Goal: Task Accomplishment & Management: Use online tool/utility

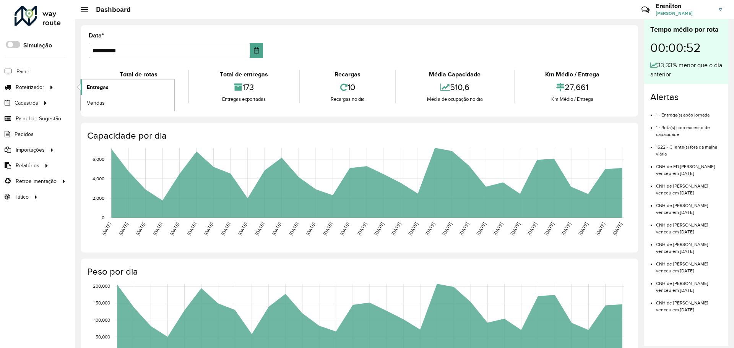
click at [106, 87] on span "Entregas" at bounding box center [98, 87] width 22 height 8
click at [102, 90] on span "Entregas" at bounding box center [98, 87] width 22 height 8
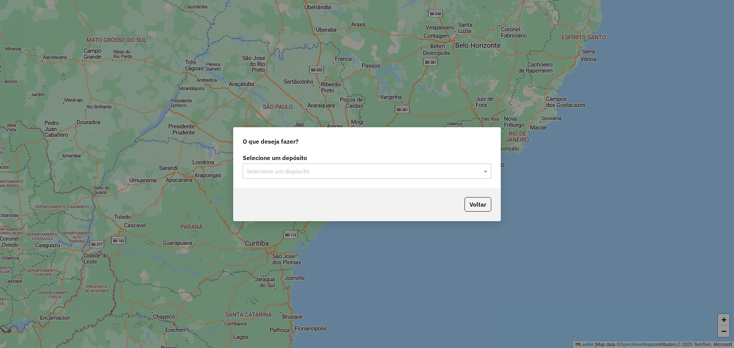
drag, startPoint x: 247, startPoint y: 208, endPoint x: 312, endPoint y: 172, distance: 74.2
click at [252, 206] on div "Voltar" at bounding box center [367, 204] width 267 height 33
click at [315, 169] on input "text" at bounding box center [360, 171] width 226 height 9
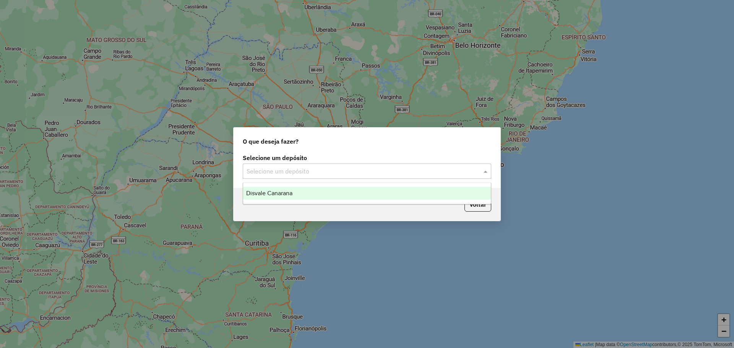
click at [288, 192] on span "Disvale Canarana" at bounding box center [269, 193] width 46 height 7
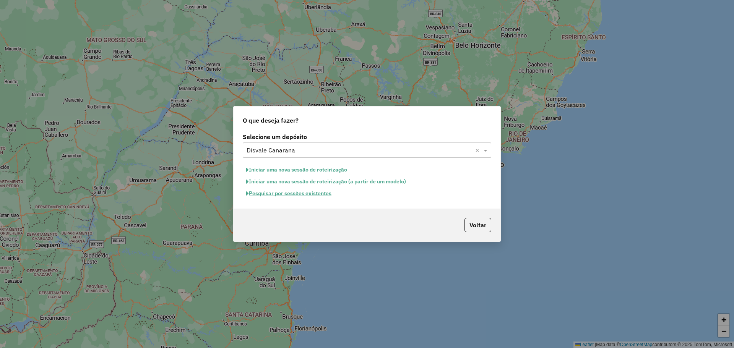
click at [418, 214] on div "Voltar" at bounding box center [367, 225] width 267 height 33
click at [328, 167] on button "Iniciar uma nova sessão de roteirização" at bounding box center [297, 170] width 108 height 12
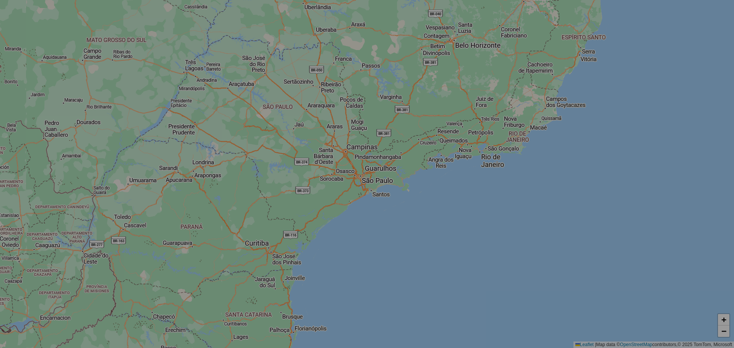
select select "*"
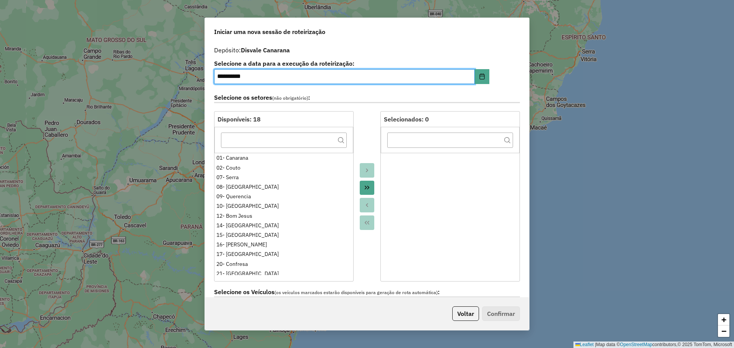
click at [366, 187] on icon "Move All to Target" at bounding box center [367, 188] width 6 height 6
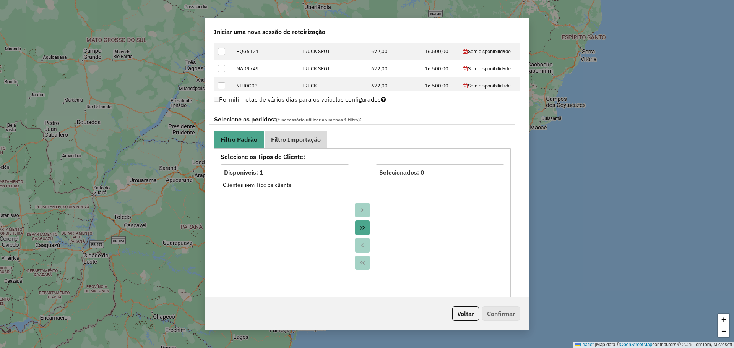
click at [296, 145] on link "Filtro Importação" at bounding box center [296, 139] width 63 height 17
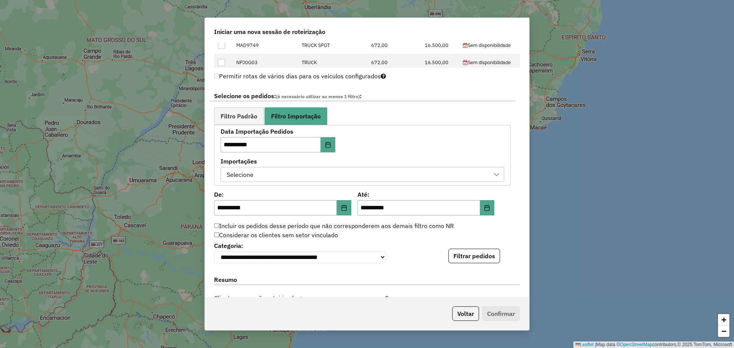
scroll to position [492, 0]
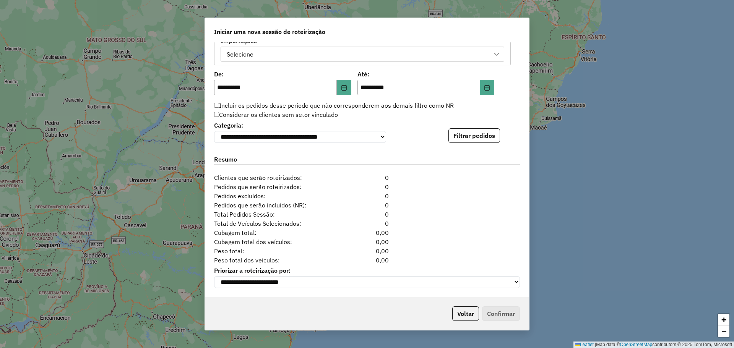
click at [355, 54] on div "Selecione" at bounding box center [356, 54] width 265 height 15
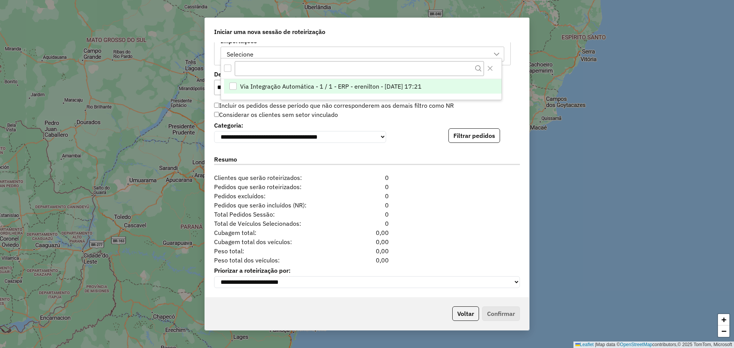
drag, startPoint x: 357, startPoint y: 86, endPoint x: 421, endPoint y: 115, distance: 70.5
click at [358, 86] on span "Via Integração Automática - 1 / 1 - ERP - erenilton - 12/08/2025 17:21" at bounding box center [331, 86] width 182 height 9
click at [439, 124] on div "**********" at bounding box center [367, 131] width 306 height 23
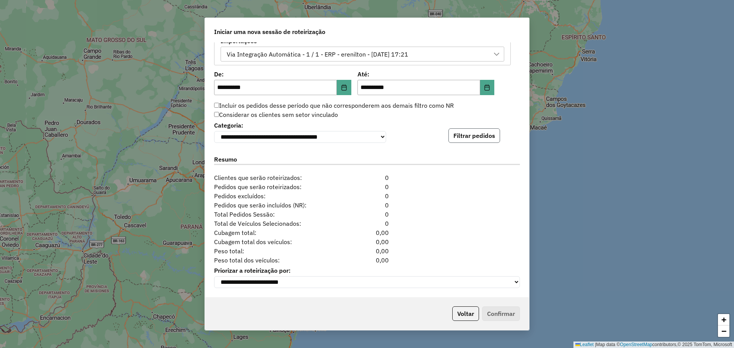
click at [454, 131] on button "Filtrar pedidos" at bounding box center [475, 135] width 52 height 15
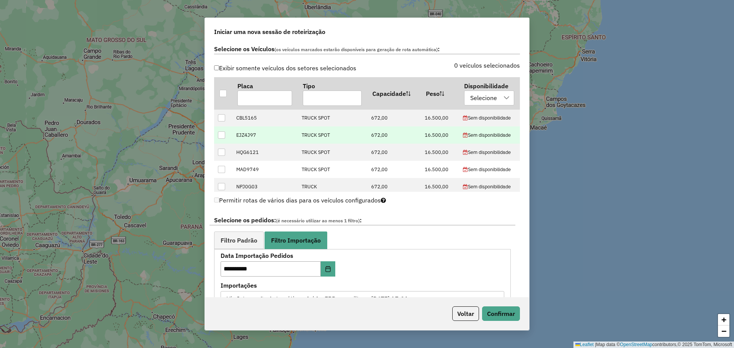
scroll to position [224, 0]
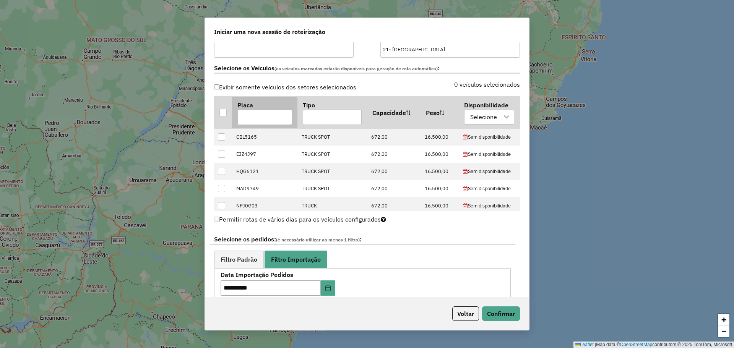
drag, startPoint x: 259, startPoint y: 117, endPoint x: 274, endPoint y: 110, distance: 16.1
click at [259, 117] on input "text" at bounding box center [264, 117] width 55 height 15
paste input "*******"
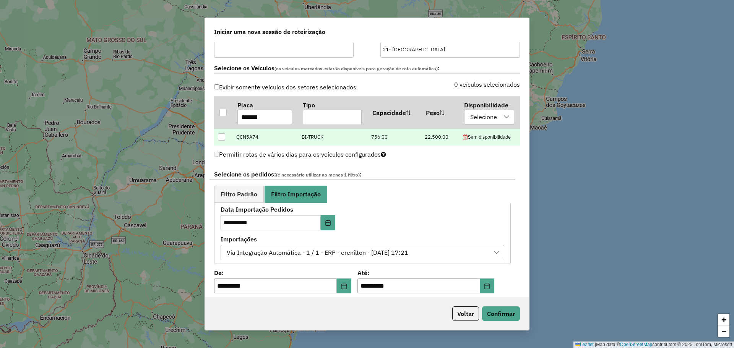
click at [223, 138] on div at bounding box center [221, 136] width 7 height 7
drag, startPoint x: 216, startPoint y: 118, endPoint x: 190, endPoint y: 125, distance: 27.1
click at [190, 118] on div "**********" at bounding box center [367, 174] width 734 height 348
paste input "text"
click at [219, 138] on div at bounding box center [221, 136] width 7 height 7
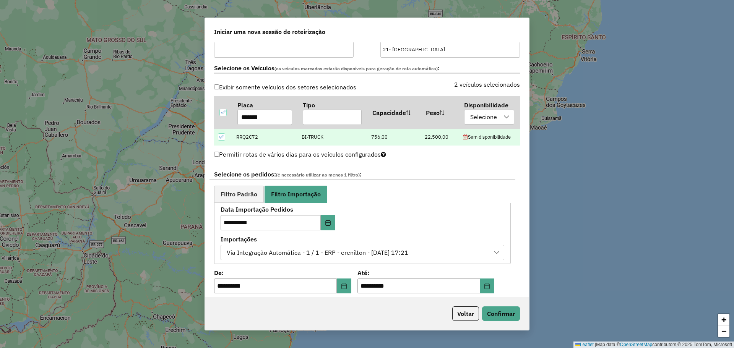
drag, startPoint x: 260, startPoint y: 118, endPoint x: 200, endPoint y: 118, distance: 60.0
click at [202, 118] on div "**********" at bounding box center [367, 174] width 734 height 348
paste input "text"
type input "*******"
click at [218, 135] on div at bounding box center [221, 136] width 7 height 7
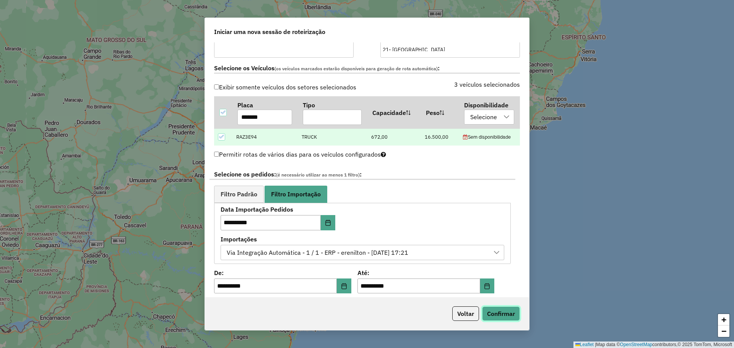
click at [497, 315] on button "Confirmar" at bounding box center [501, 314] width 38 height 15
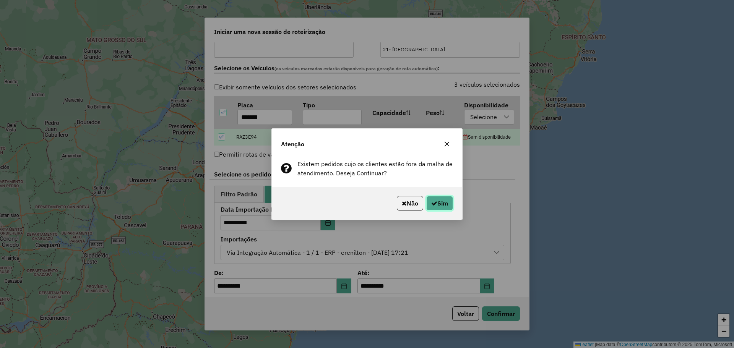
click at [436, 198] on button "Sim" at bounding box center [439, 203] width 27 height 15
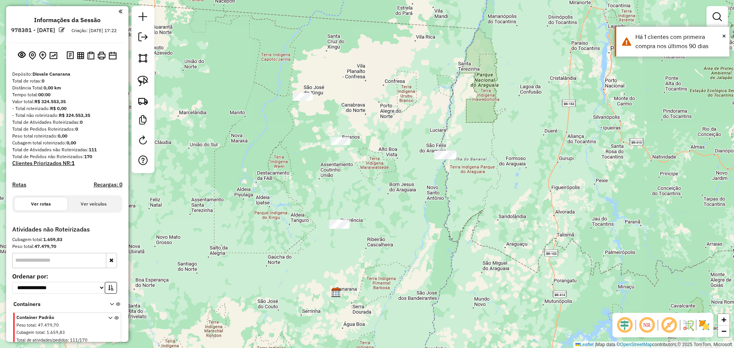
drag, startPoint x: 391, startPoint y: 200, endPoint x: 362, endPoint y: 257, distance: 63.6
click at [362, 257] on div "Janela de atendimento Grade de atendimento Capacidade Transportadoras Veículos …" at bounding box center [367, 174] width 734 height 348
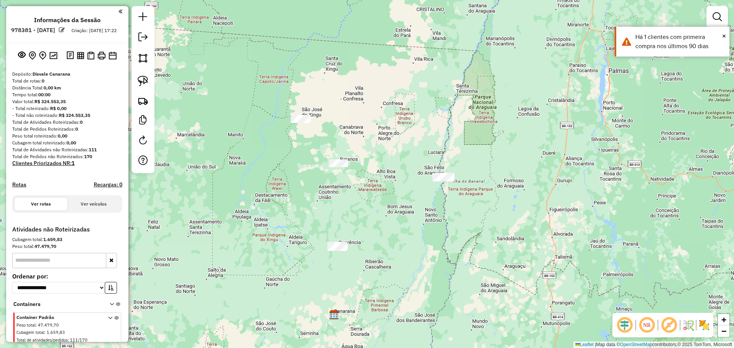
drag, startPoint x: 380, startPoint y: 167, endPoint x: 319, endPoint y: 155, distance: 62.1
click at [374, 191] on div "Janela de atendimento Grade de atendimento Capacidade Transportadoras Veículos …" at bounding box center [367, 174] width 734 height 348
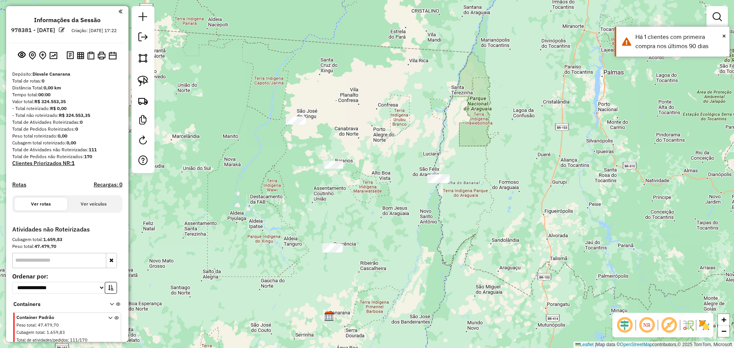
drag, startPoint x: 140, startPoint y: 78, endPoint x: 161, endPoint y: 88, distance: 23.1
click at [140, 78] on img at bounding box center [143, 81] width 11 height 11
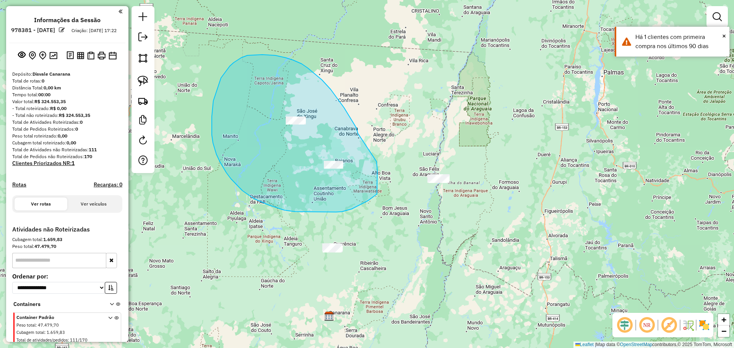
drag, startPoint x: 358, startPoint y: 133, endPoint x: 377, endPoint y: 159, distance: 31.7
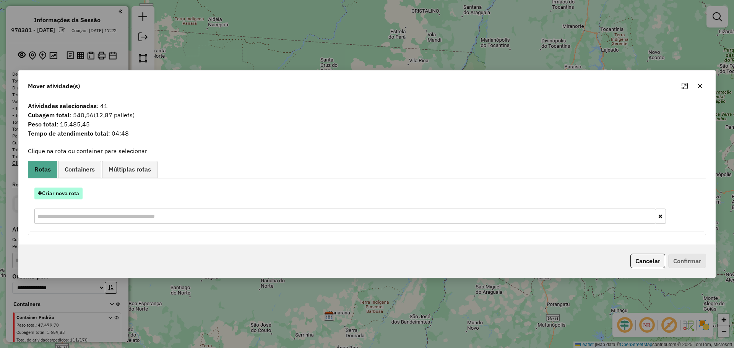
click at [64, 193] on button "Criar nova rota" at bounding box center [58, 194] width 48 height 12
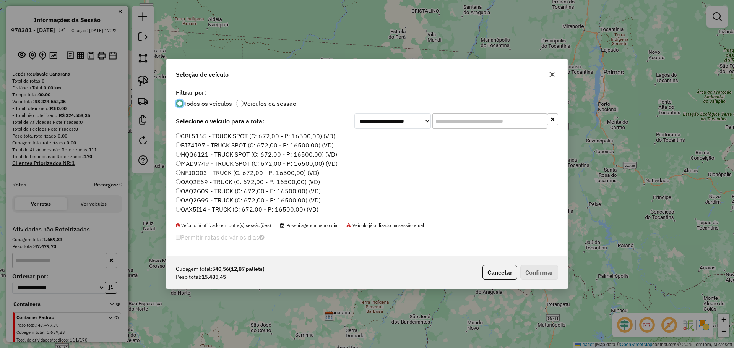
scroll to position [4, 2]
click at [456, 122] on input "text" at bounding box center [489, 121] width 115 height 15
paste input "*******"
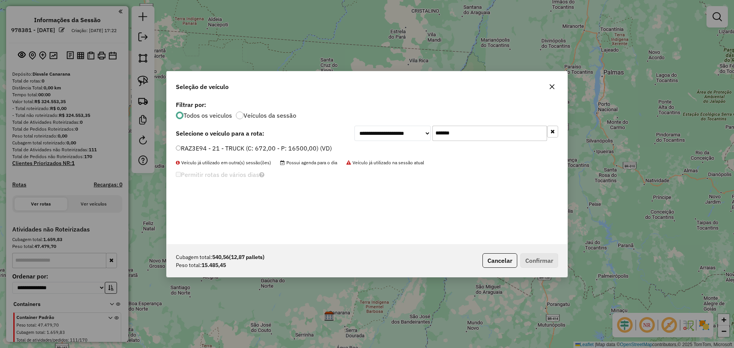
type input "*******"
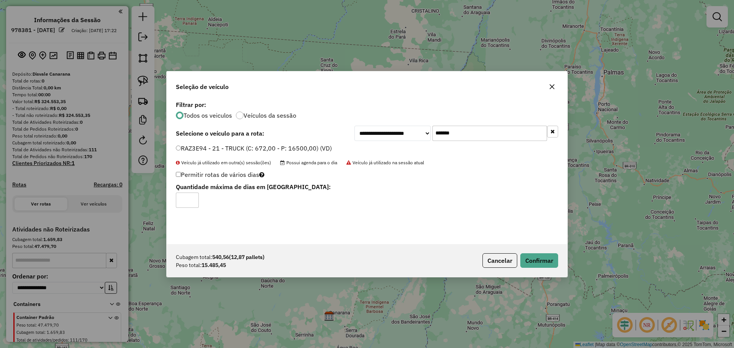
click at [191, 196] on input "*" at bounding box center [187, 200] width 23 height 15
click at [193, 198] on input "*" at bounding box center [187, 200] width 23 height 15
type input "*"
click at [193, 198] on input "*" at bounding box center [187, 200] width 23 height 15
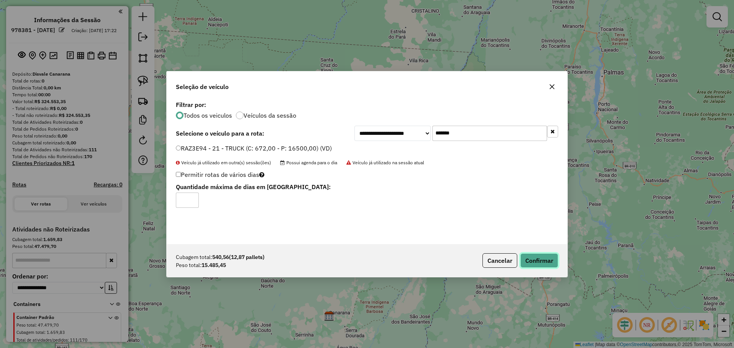
click at [540, 264] on button "Confirmar" at bounding box center [539, 261] width 38 height 15
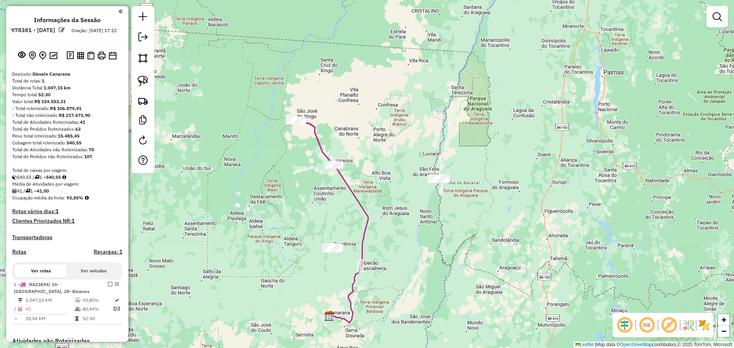
drag, startPoint x: 367, startPoint y: 130, endPoint x: 364, endPoint y: 117, distance: 13.3
click at [367, 133] on div "Janela de atendimento Grade de atendimento Capacidade Transportadoras Veículos …" at bounding box center [367, 174] width 734 height 348
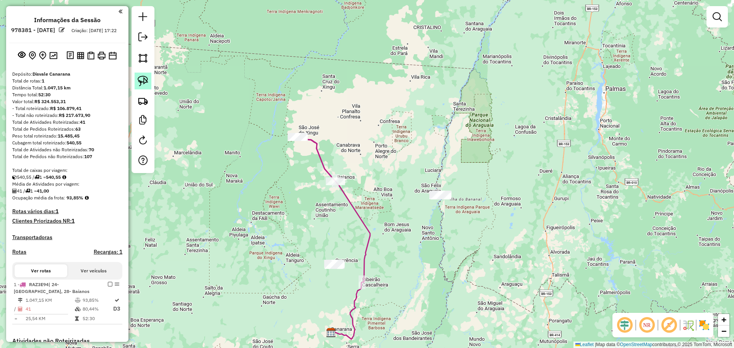
click at [143, 74] on link at bounding box center [143, 81] width 17 height 17
drag, startPoint x: 338, startPoint y: 238, endPoint x: 353, endPoint y: 260, distance: 26.8
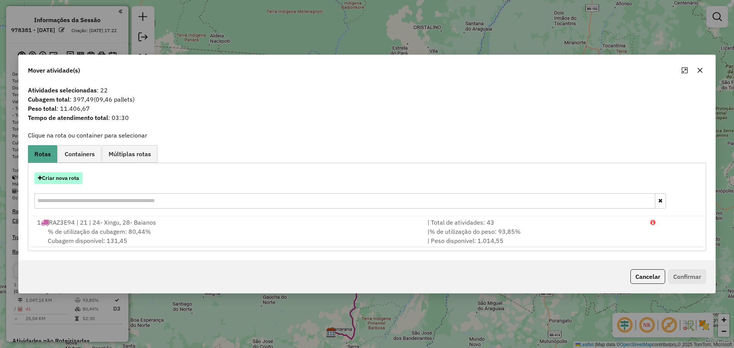
click at [66, 181] on button "Criar nova rota" at bounding box center [58, 178] width 48 height 12
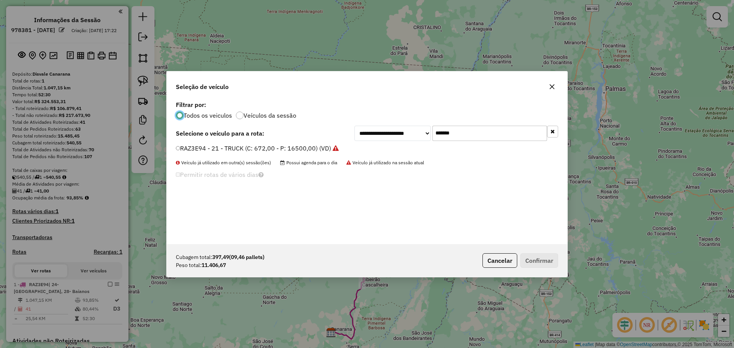
drag, startPoint x: 458, startPoint y: 136, endPoint x: 350, endPoint y: 158, distance: 110.5
click at [369, 149] on div "**********" at bounding box center [367, 171] width 401 height 145
paste input "text"
type input "*******"
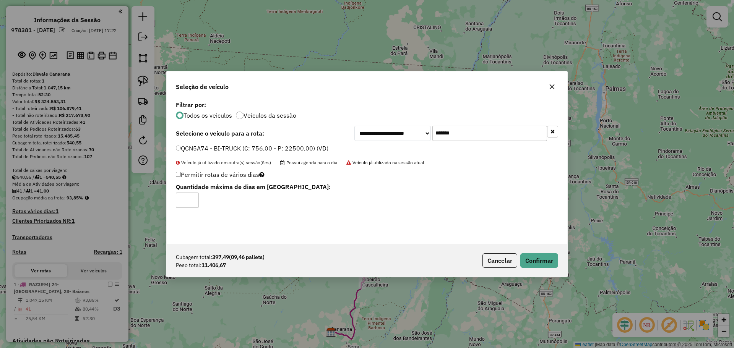
click at [192, 196] on input "*" at bounding box center [187, 200] width 23 height 15
type input "*"
click at [193, 197] on input "*" at bounding box center [187, 200] width 23 height 15
drag, startPoint x: 540, startPoint y: 263, endPoint x: 530, endPoint y: 262, distance: 9.6
click at [539, 263] on button "Confirmar" at bounding box center [539, 261] width 38 height 15
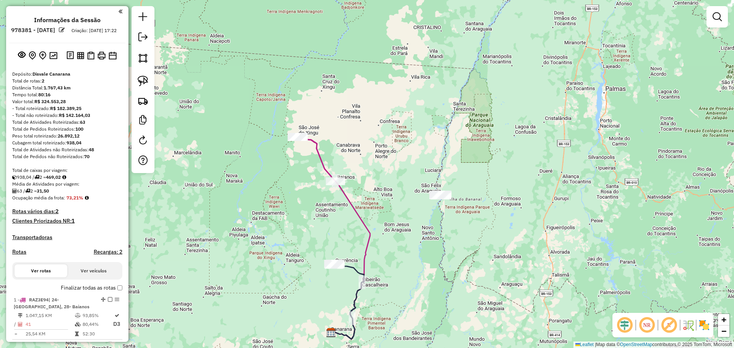
click at [323, 82] on div "Janela de atendimento Grade de atendimento Capacidade Transportadoras Veículos …" at bounding box center [367, 174] width 734 height 348
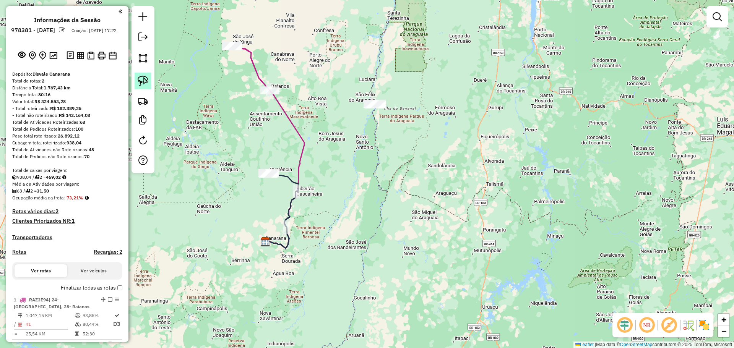
click at [145, 79] on img at bounding box center [143, 81] width 11 height 11
drag, startPoint x: 342, startPoint y: 87, endPoint x: 454, endPoint y: 123, distance: 117.8
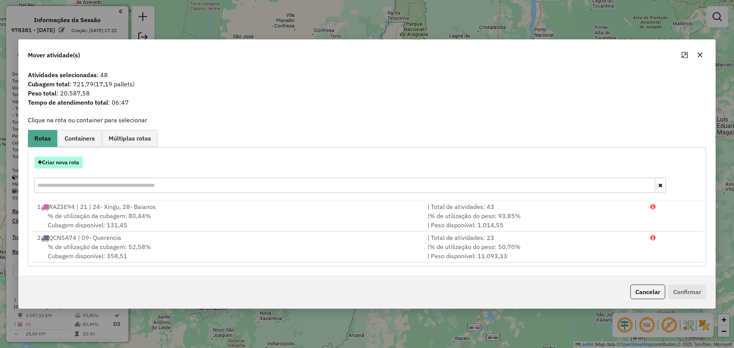
click at [57, 161] on button "Criar nova rota" at bounding box center [58, 163] width 48 height 12
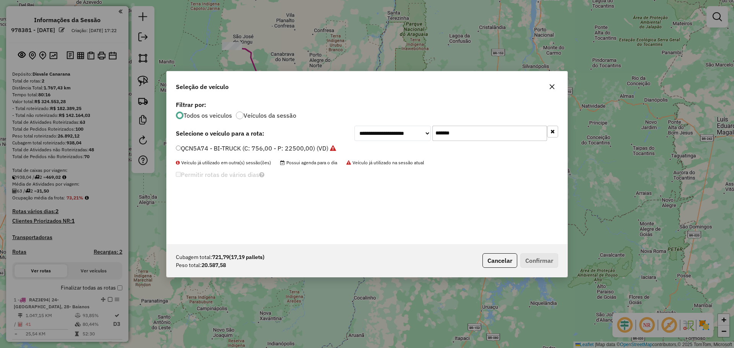
drag, startPoint x: 483, startPoint y: 130, endPoint x: 262, endPoint y: 134, distance: 220.7
click at [312, 133] on div "**********" at bounding box center [367, 133] width 382 height 15
paste input "text"
type input "*******"
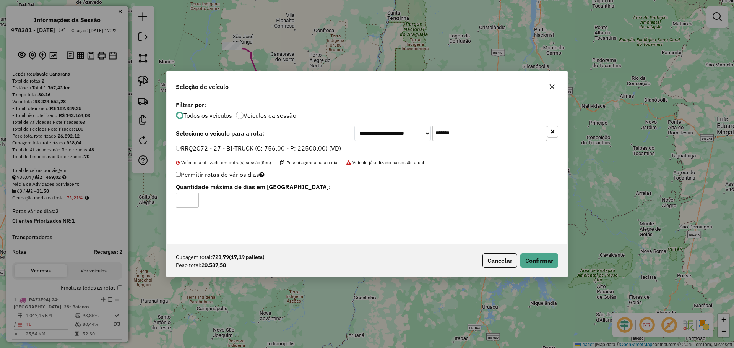
click at [192, 195] on input "*" at bounding box center [187, 200] width 23 height 15
click at [192, 196] on input "*" at bounding box center [187, 200] width 23 height 15
click at [192, 198] on input "*" at bounding box center [187, 200] width 23 height 15
type input "*"
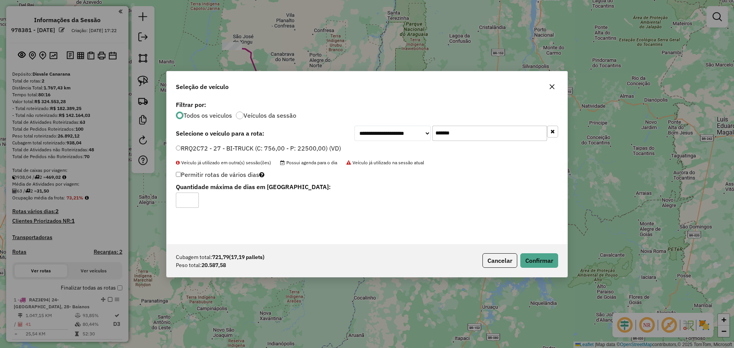
click at [192, 198] on input "*" at bounding box center [187, 200] width 23 height 15
drag, startPoint x: 552, startPoint y: 262, endPoint x: 546, endPoint y: 260, distance: 6.4
click at [552, 262] on button "Confirmar" at bounding box center [539, 261] width 38 height 15
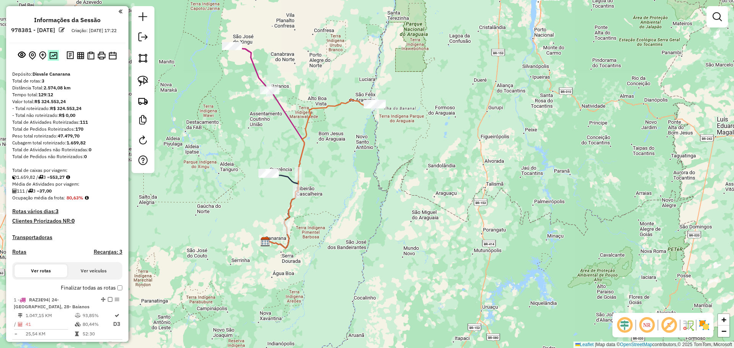
click at [50, 59] on img at bounding box center [53, 55] width 8 height 7
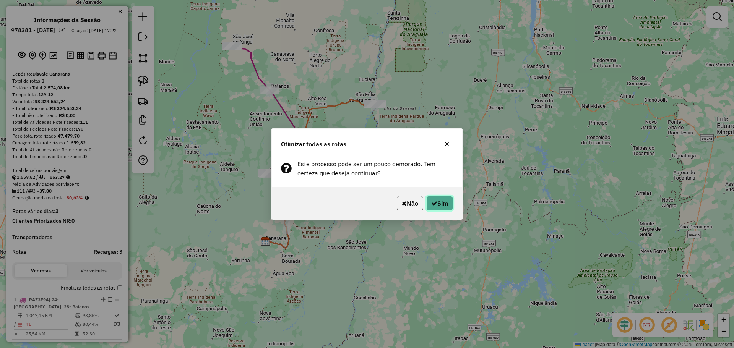
click at [450, 204] on button "Sim" at bounding box center [439, 203] width 27 height 15
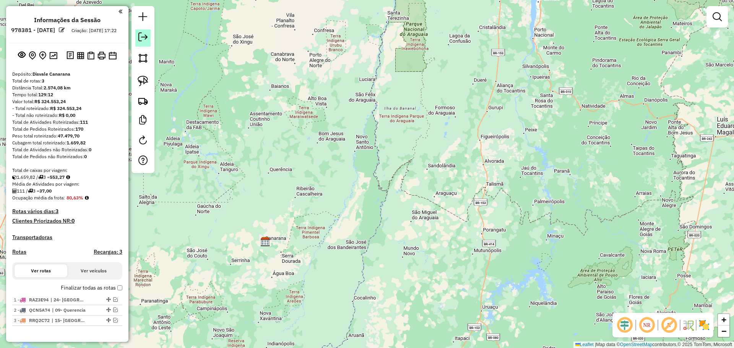
click at [139, 37] on link at bounding box center [142, 37] width 15 height 17
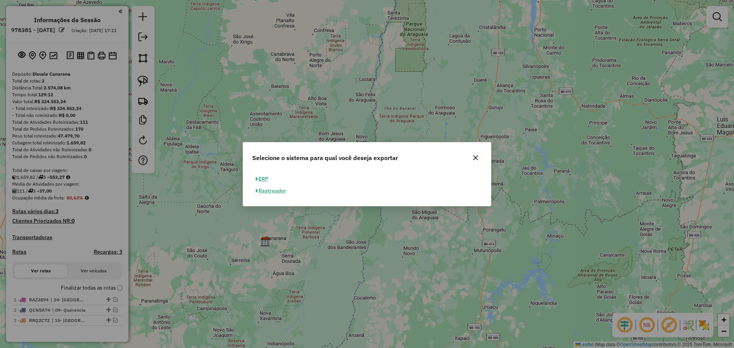
click at [268, 179] on button "ERP" at bounding box center [262, 179] width 20 height 12
select select "**"
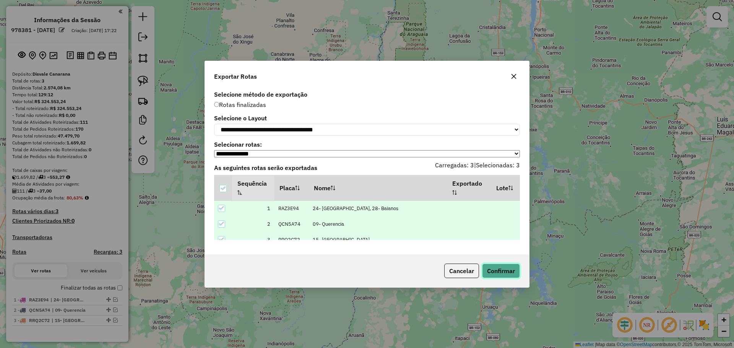
click at [497, 273] on button "Confirmar" at bounding box center [501, 271] width 38 height 15
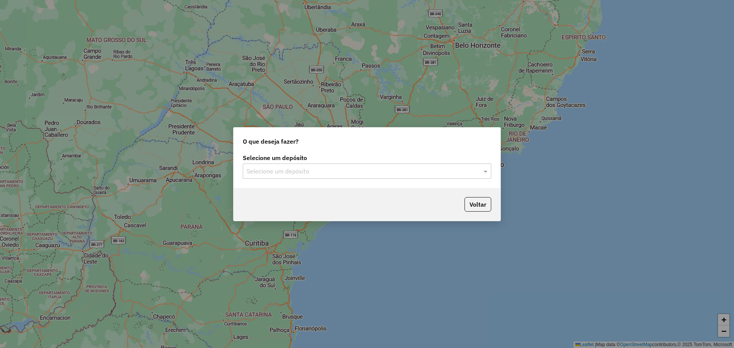
click at [299, 174] on input "text" at bounding box center [360, 171] width 226 height 9
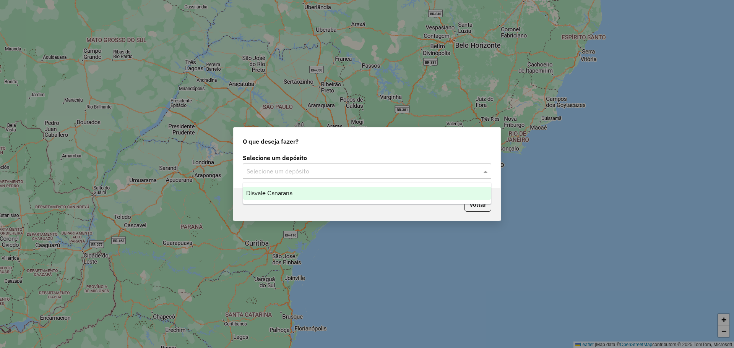
click at [288, 190] on span "Disvale Canarana" at bounding box center [269, 193] width 46 height 7
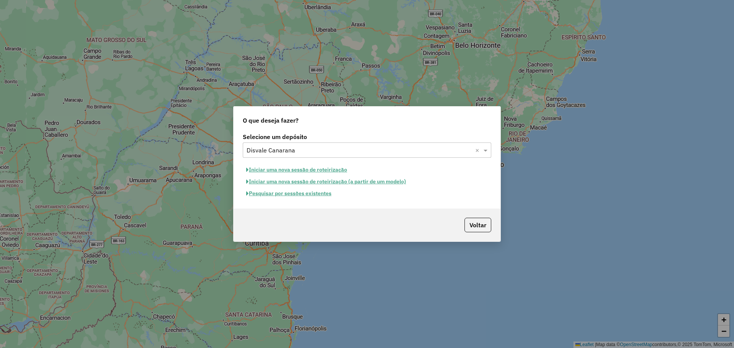
click at [319, 169] on button "Iniciar uma nova sessão de roteirização" at bounding box center [297, 170] width 108 height 12
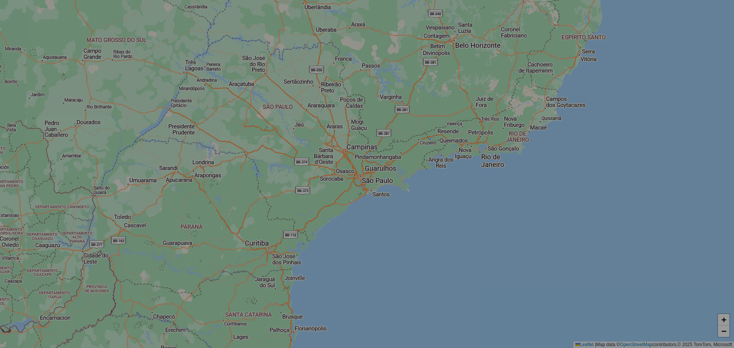
select select "*"
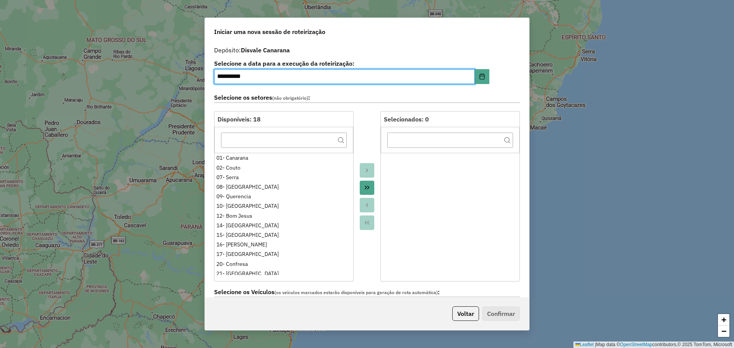
click at [359, 266] on div at bounding box center [367, 196] width 27 height 171
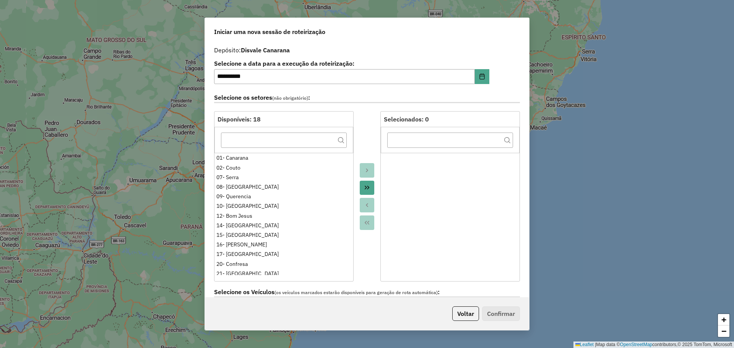
click at [369, 184] on button "Move All to Target" at bounding box center [367, 188] width 15 height 15
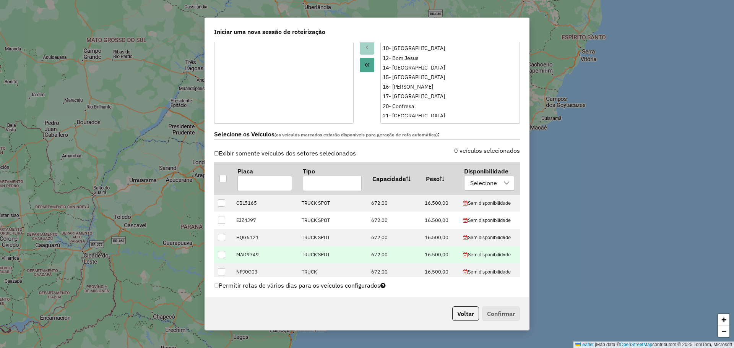
scroll to position [306, 0]
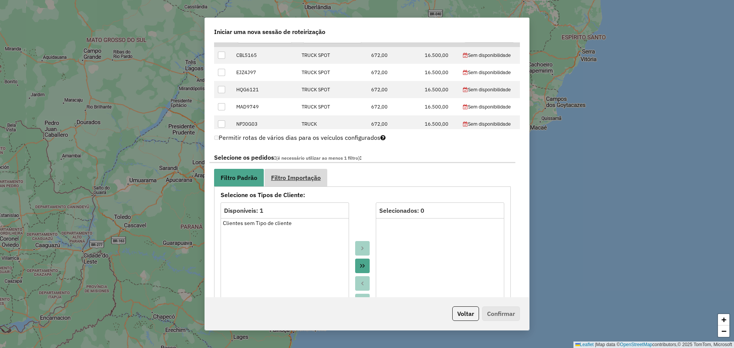
click at [310, 174] on link "Filtro Importação" at bounding box center [296, 177] width 63 height 17
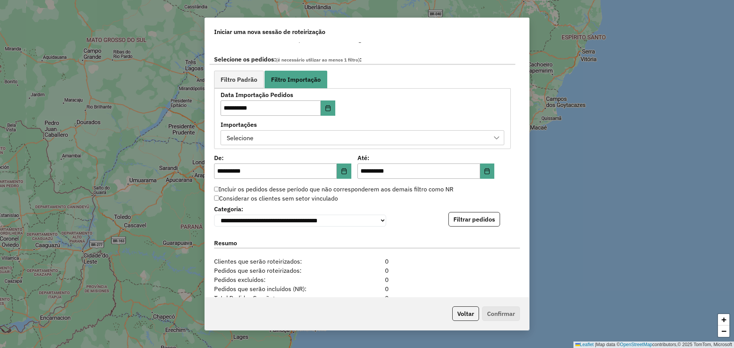
scroll to position [421, 0]
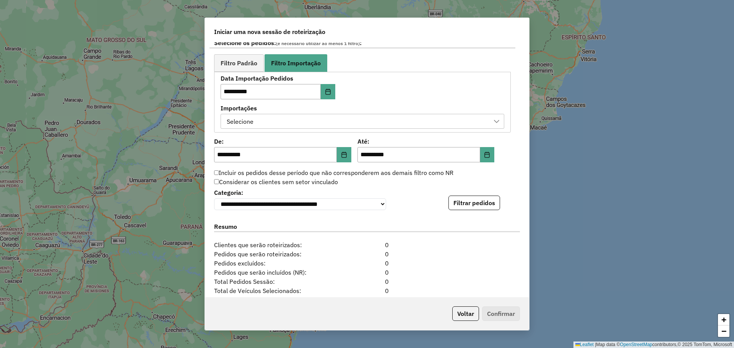
click at [391, 121] on div "Selecione" at bounding box center [356, 121] width 265 height 15
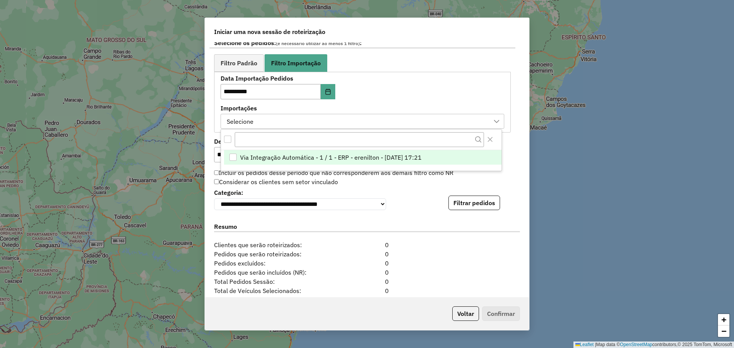
drag, startPoint x: 333, startPoint y: 160, endPoint x: 362, endPoint y: 154, distance: 30.2
click at [334, 160] on span "Via Integração Automática - 1 / 1 - ERP - erenilton - 12/08/2025 17:21" at bounding box center [331, 157] width 182 height 9
click at [516, 116] on div "**********" at bounding box center [367, 169] width 324 height 255
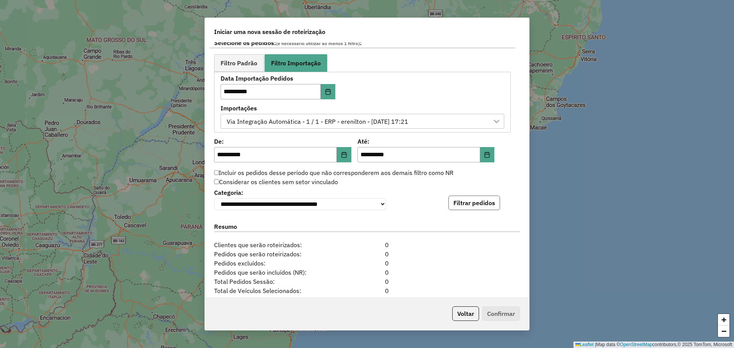
click at [469, 205] on button "Filtrar pedidos" at bounding box center [475, 203] width 52 height 15
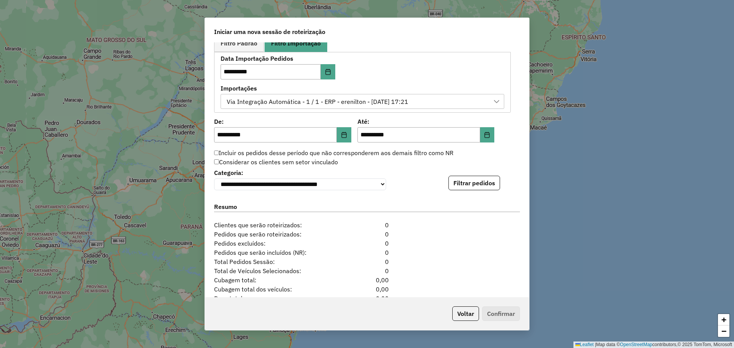
scroll to position [459, 0]
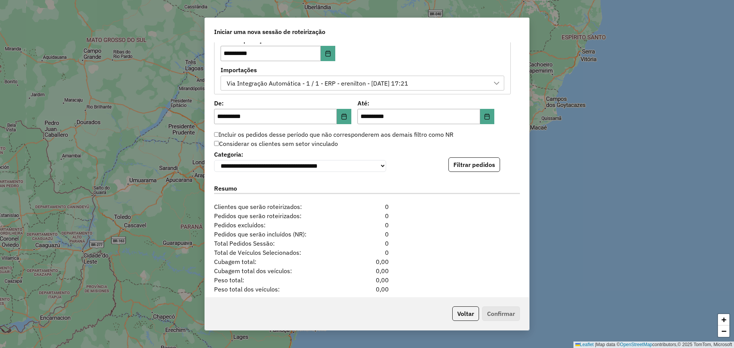
click at [367, 82] on div "Via Integração Automática - 1 / 1 - ERP - erenilton - 12/08/2025 17:21" at bounding box center [317, 83] width 187 height 15
click at [368, 82] on div "Via Integração Automática - 1 / 1 - ERP - erenilton - 12/08/2025 17:21" at bounding box center [317, 83] width 187 height 15
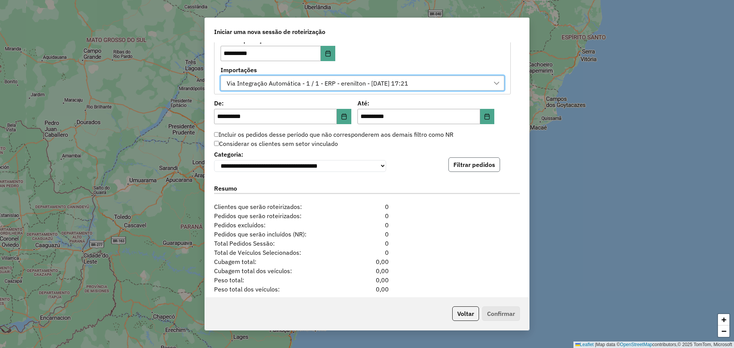
click at [475, 166] on button "Filtrar pedidos" at bounding box center [475, 165] width 52 height 15
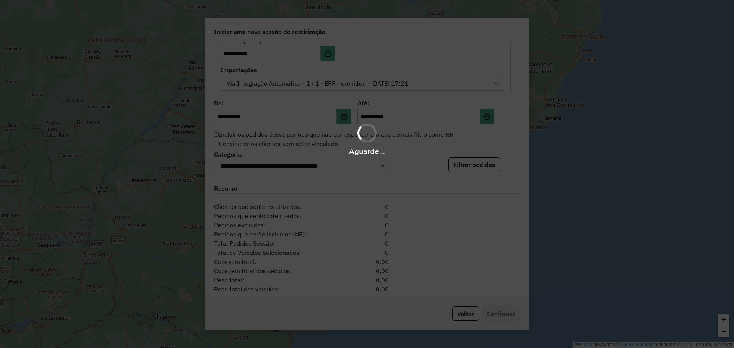
click at [330, 84] on div "Aguarde..." at bounding box center [367, 174] width 734 height 348
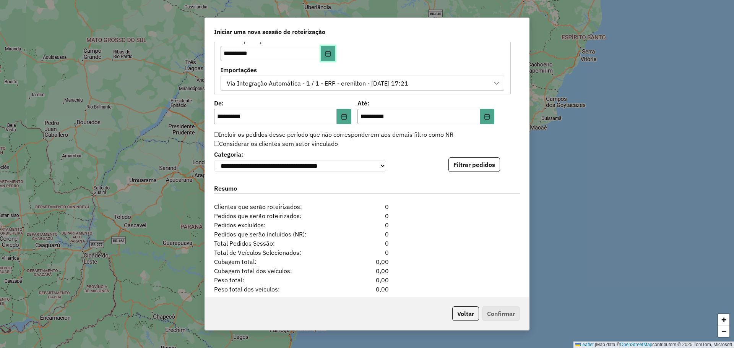
drag, startPoint x: 331, startPoint y: 57, endPoint x: 327, endPoint y: 59, distance: 4.1
click at [330, 57] on button "Choose Date" at bounding box center [328, 53] width 15 height 15
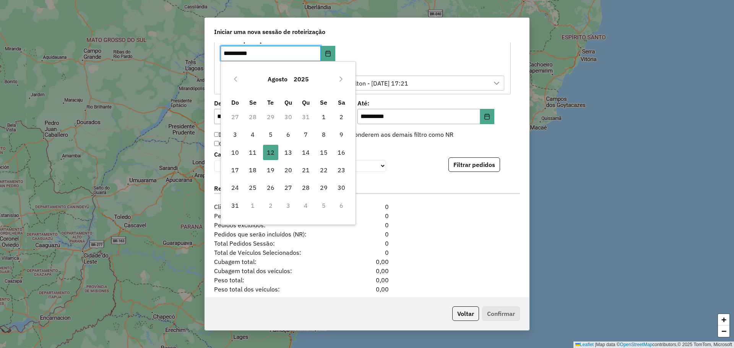
drag, startPoint x: 290, startPoint y: 151, endPoint x: 299, endPoint y: 143, distance: 11.4
click at [290, 151] on span "13" at bounding box center [288, 152] width 15 height 15
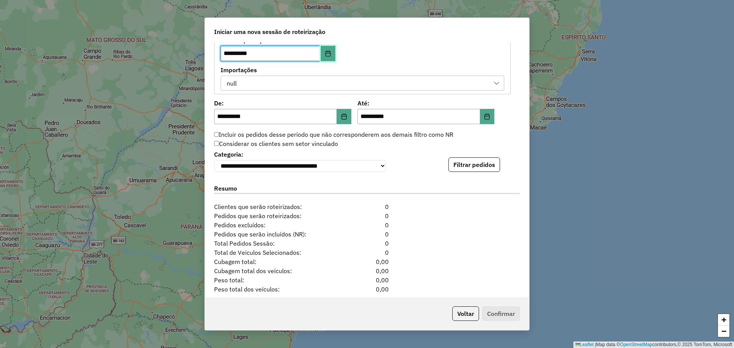
click at [332, 54] on button "Choose Date" at bounding box center [328, 53] width 15 height 15
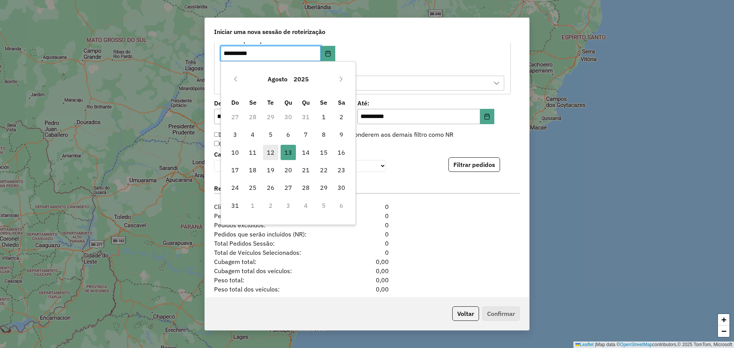
click at [271, 154] on span "12" at bounding box center [270, 152] width 15 height 15
type input "**********"
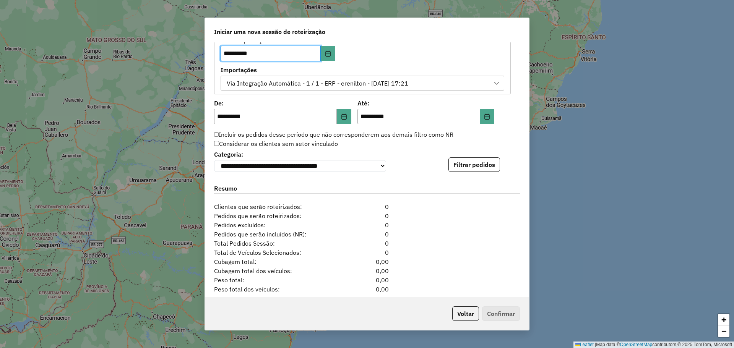
click at [357, 84] on div "Via Integração Automática - 1 / 1 - ERP - erenilton - 12/08/2025 17:21" at bounding box center [317, 83] width 187 height 15
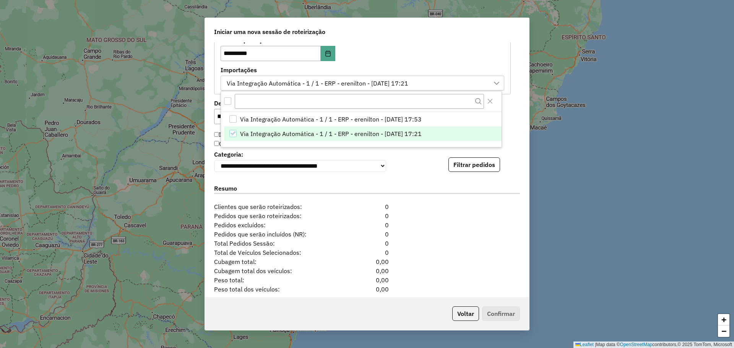
click at [348, 131] on span "Via Integração Automática - 1 / 1 - ERP - erenilton - 12/08/2025 17:21" at bounding box center [331, 133] width 182 height 9
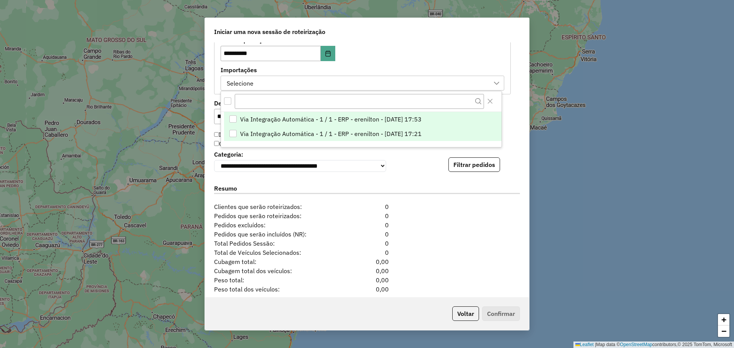
click at [422, 118] on span "Via Integração Automática - 1 / 1 - ERP - erenilton - 12/08/2025 17:53" at bounding box center [331, 119] width 182 height 9
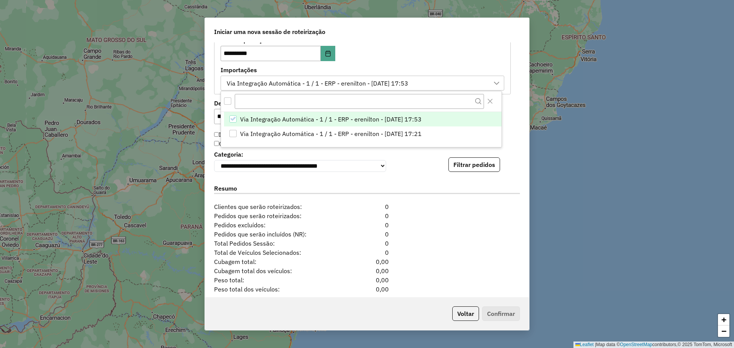
click at [514, 143] on div "**********" at bounding box center [367, 169] width 324 height 255
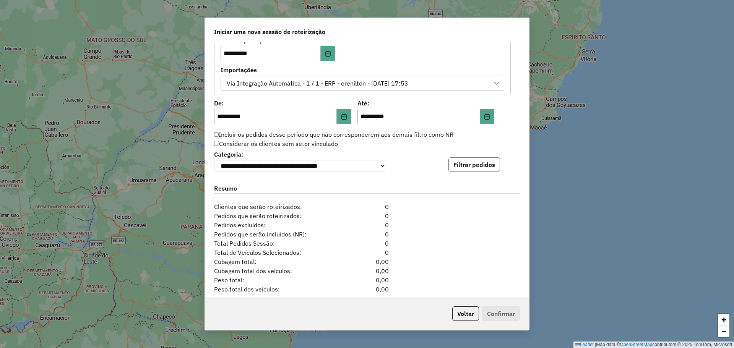
click at [478, 172] on button "Filtrar pedidos" at bounding box center [475, 165] width 52 height 15
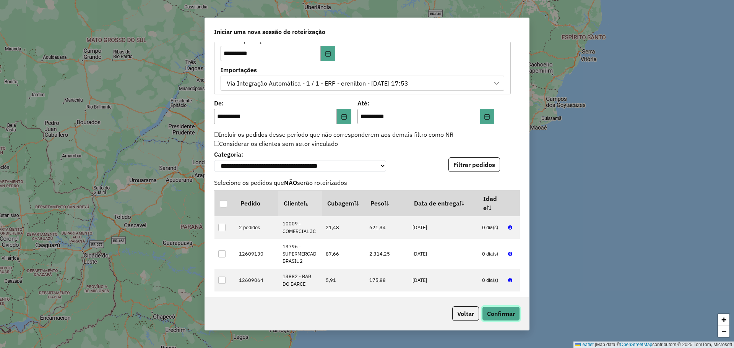
drag, startPoint x: 503, startPoint y: 315, endPoint x: 497, endPoint y: 311, distance: 6.9
click at [503, 315] on button "Confirmar" at bounding box center [501, 314] width 38 height 15
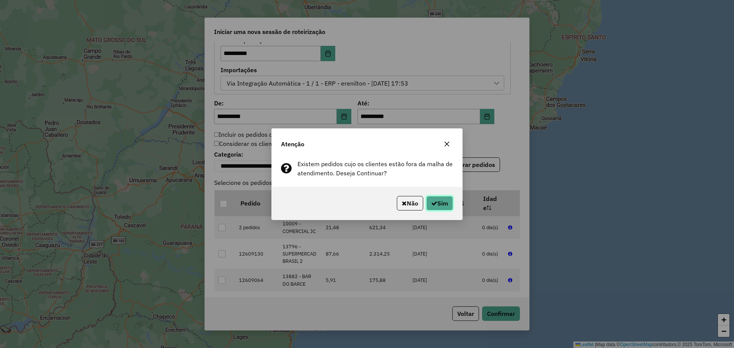
click at [439, 197] on button "Sim" at bounding box center [439, 203] width 27 height 15
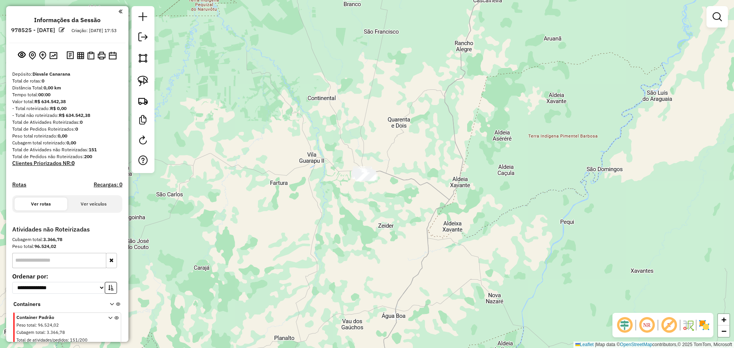
click at [441, 132] on div "Janela de atendimento Grade de atendimento Capacidade Transportadoras Veículos …" at bounding box center [367, 174] width 734 height 348
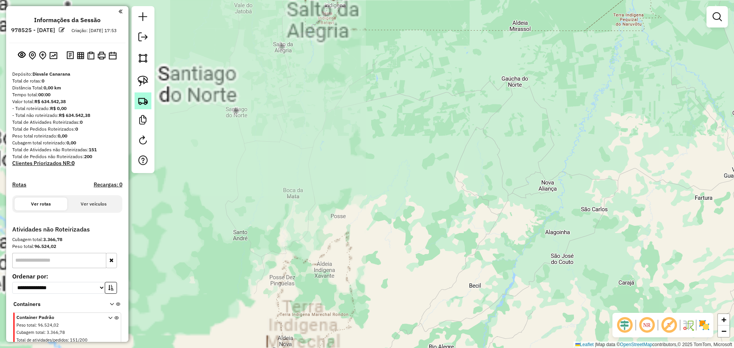
click at [144, 101] on img at bounding box center [143, 101] width 11 height 11
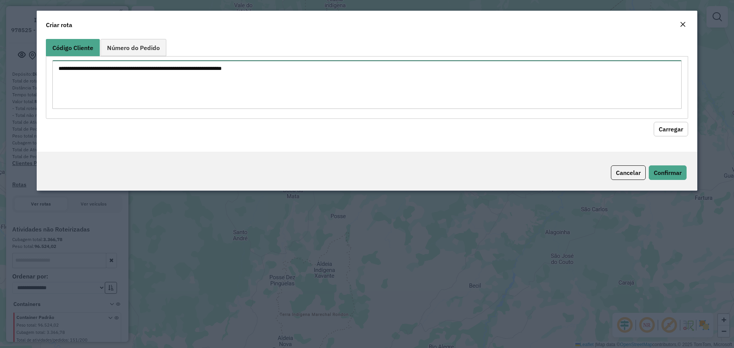
click at [137, 79] on textarea at bounding box center [366, 84] width 629 height 49
type textarea "**** *****"
click at [669, 126] on button "Carregar" at bounding box center [671, 129] width 34 height 15
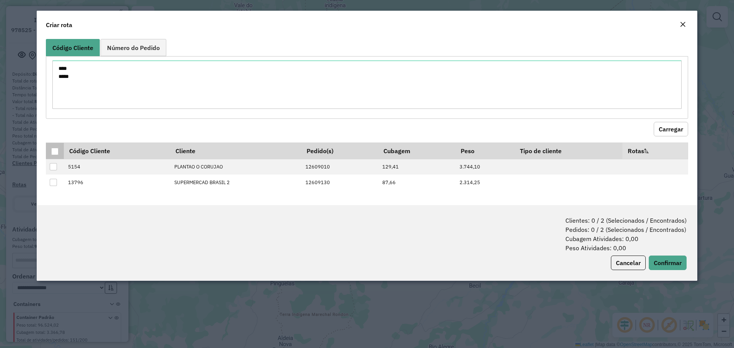
click at [55, 150] on div at bounding box center [54, 151] width 7 height 7
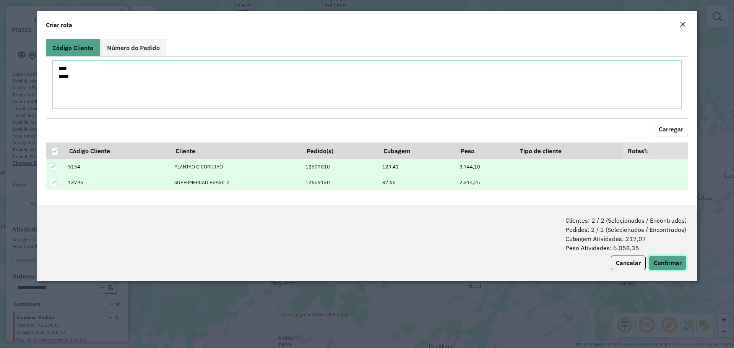
click at [679, 262] on button "Confirmar" at bounding box center [668, 263] width 38 height 15
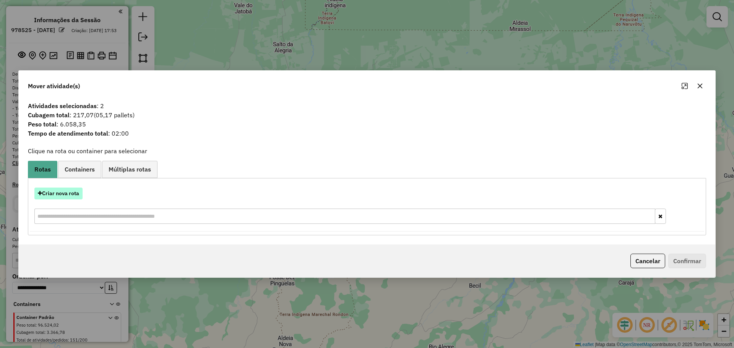
click at [65, 196] on button "Criar nova rota" at bounding box center [58, 194] width 48 height 12
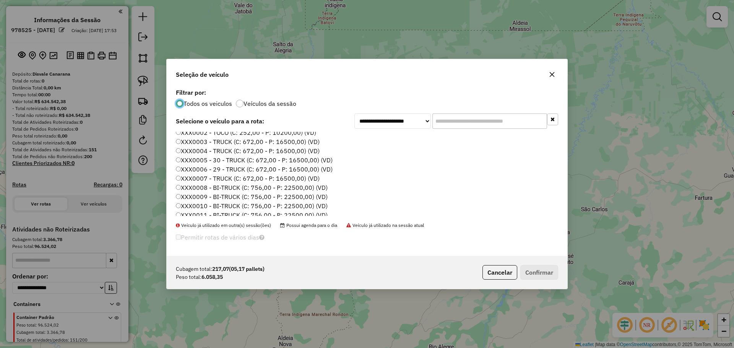
scroll to position [298, 0]
click at [292, 171] on label "XXX0000 - TOCO (C: 252,00 - P: 10200,00) (VD)" at bounding box center [246, 168] width 140 height 9
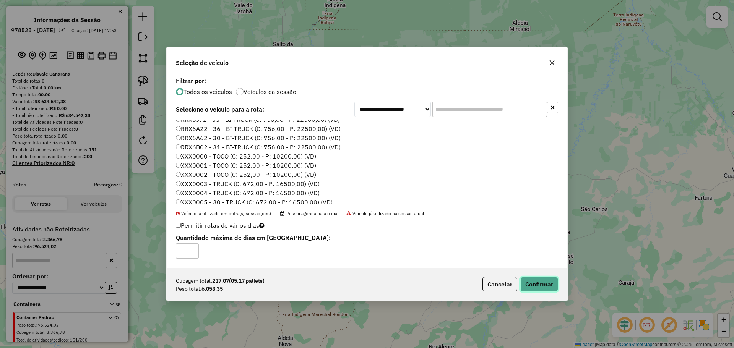
click at [533, 284] on button "Confirmar" at bounding box center [539, 284] width 38 height 15
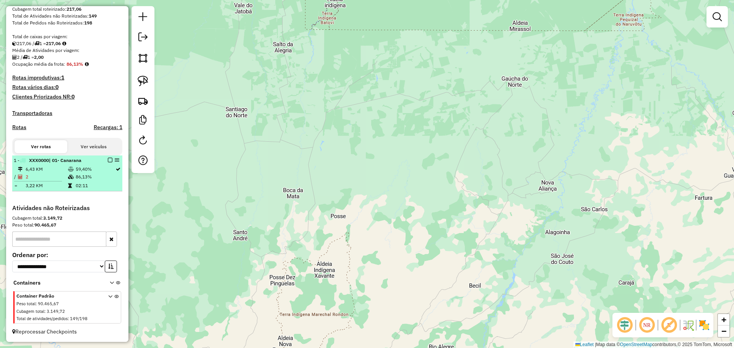
click at [108, 159] on em at bounding box center [110, 160] width 5 height 5
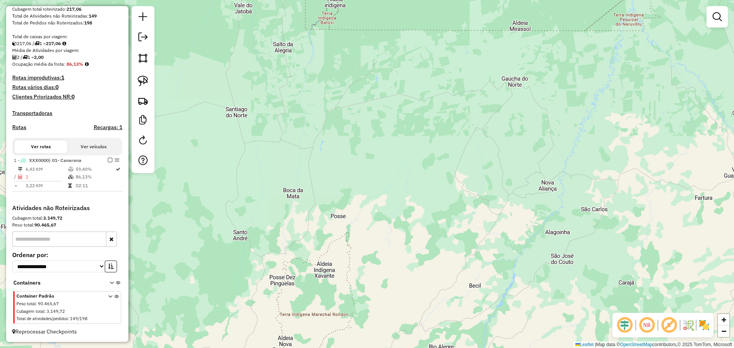
scroll to position [115, 0]
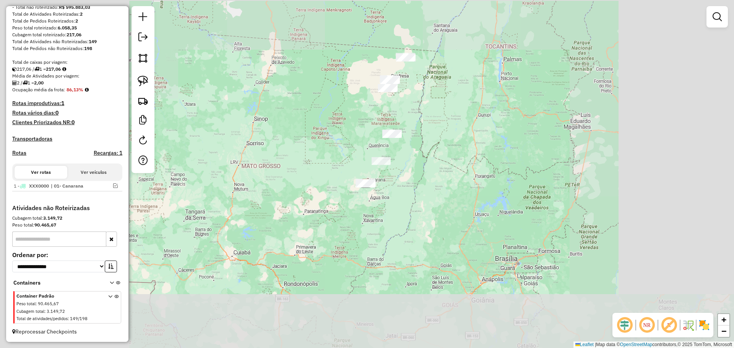
drag, startPoint x: 297, startPoint y: 197, endPoint x: 241, endPoint y: 203, distance: 57.3
click at [240, 206] on div "Janela de atendimento Grade de atendimento Capacidade Transportadoras Veículos …" at bounding box center [367, 174] width 734 height 348
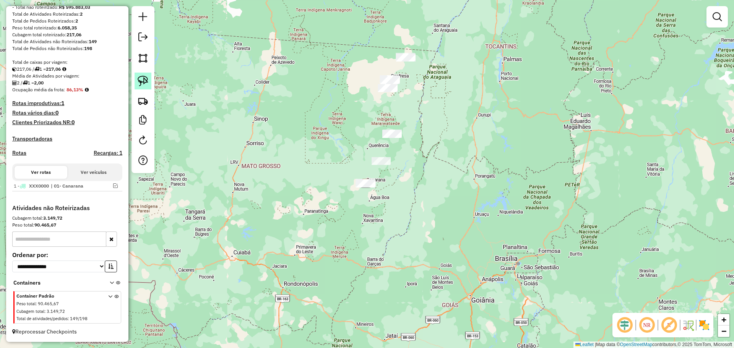
drag, startPoint x: 144, startPoint y: 78, endPoint x: 390, endPoint y: 179, distance: 266.3
click at [144, 79] on img at bounding box center [143, 81] width 11 height 11
drag, startPoint x: 359, startPoint y: 177, endPoint x: 442, endPoint y: 222, distance: 95.1
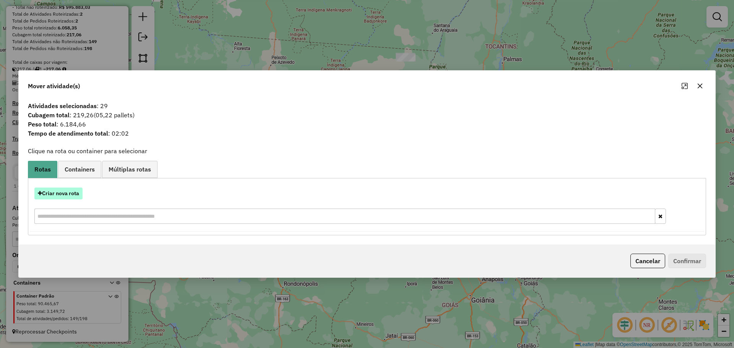
click at [63, 195] on button "Criar nova rota" at bounding box center [58, 194] width 48 height 12
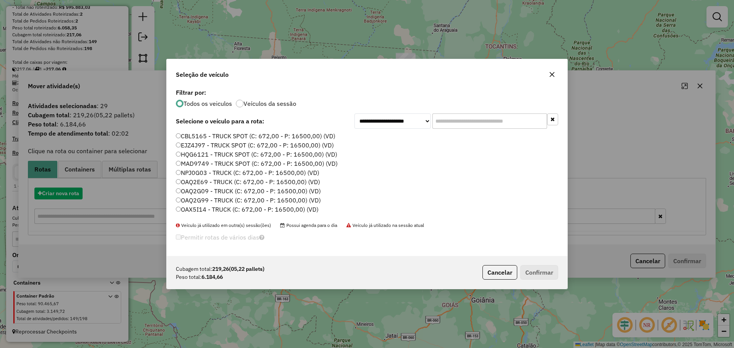
scroll to position [4, 2]
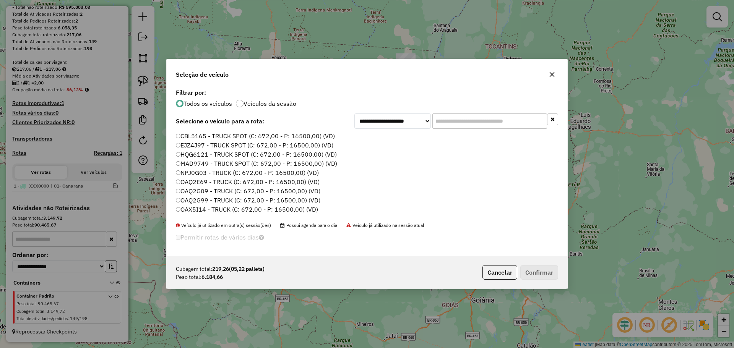
click at [469, 115] on input "text" at bounding box center [489, 121] width 115 height 15
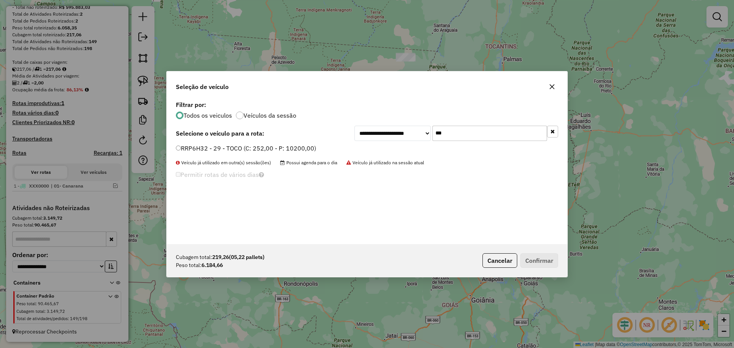
type input "***"
click at [535, 260] on button "Confirmar" at bounding box center [539, 261] width 38 height 15
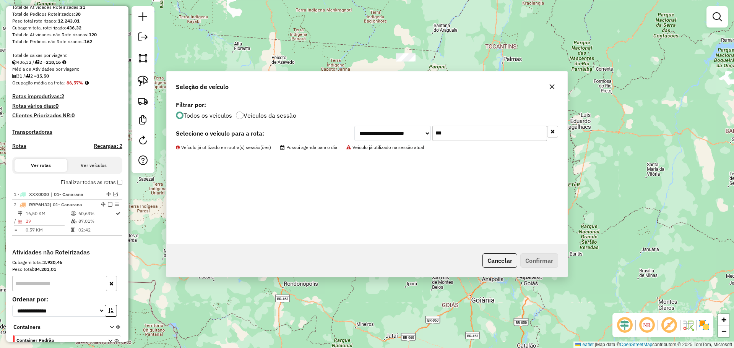
scroll to position [141, 0]
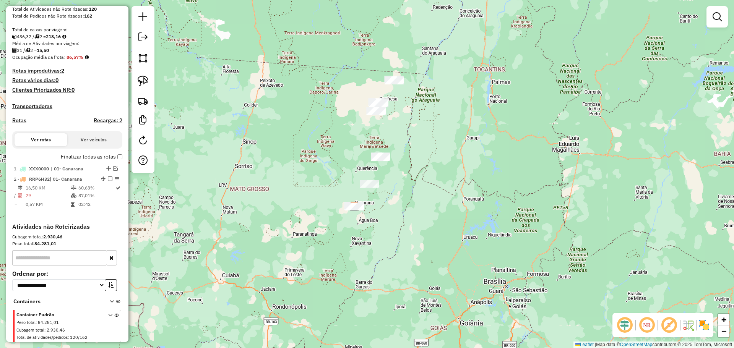
click at [401, 225] on div "Janela de atendimento Grade de atendimento Capacidade Transportadoras Veículos …" at bounding box center [367, 174] width 734 height 348
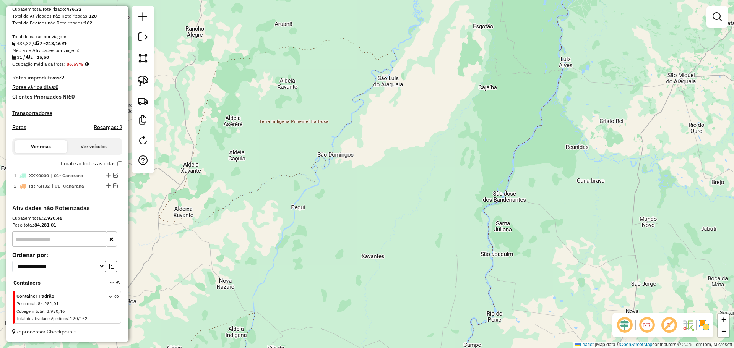
drag, startPoint x: 336, startPoint y: 163, endPoint x: 407, endPoint y: 200, distance: 79.5
click at [408, 202] on div "Janela de atendimento Grade de atendimento Capacidade Transportadoras Veículos …" at bounding box center [367, 174] width 734 height 348
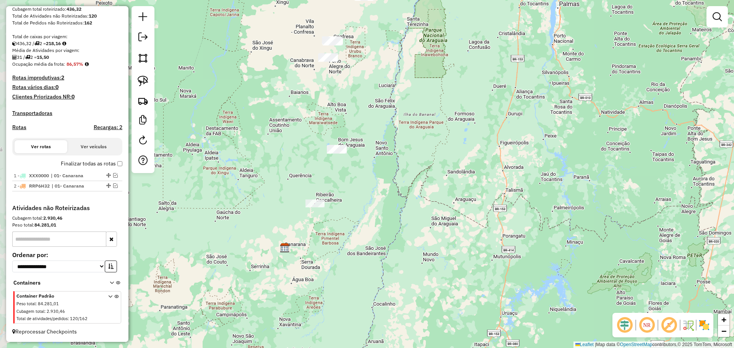
drag, startPoint x: 309, startPoint y: 111, endPoint x: 273, endPoint y: 150, distance: 53.0
click at [352, 235] on div "Janela de atendimento Grade de atendimento Capacidade Transportadoras Veículos …" at bounding box center [367, 174] width 734 height 348
click at [142, 80] on img at bounding box center [143, 81] width 11 height 11
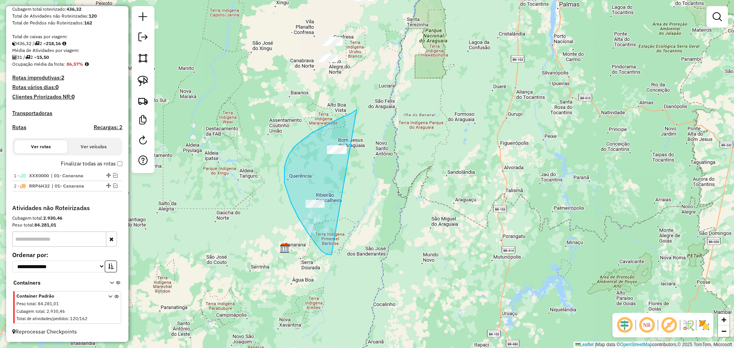
drag, startPoint x: 357, startPoint y: 110, endPoint x: 420, endPoint y: 215, distance: 122.5
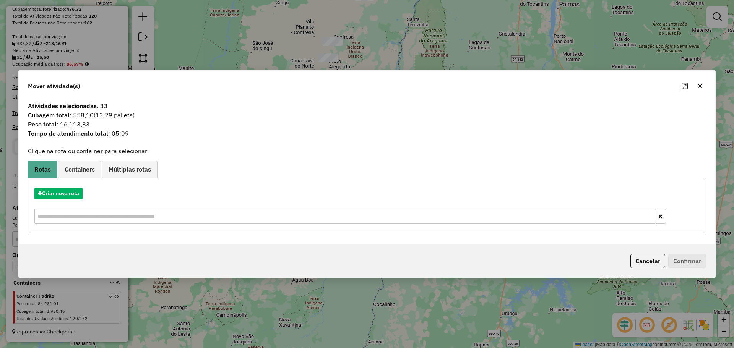
click at [624, 132] on span "Tempo de atendimento total : 05:09" at bounding box center [366, 133] width 687 height 9
click at [62, 190] on button "Criar nova rota" at bounding box center [58, 194] width 48 height 12
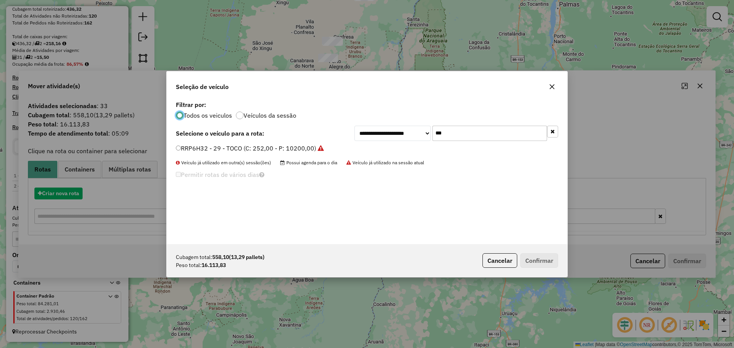
scroll to position [4, 2]
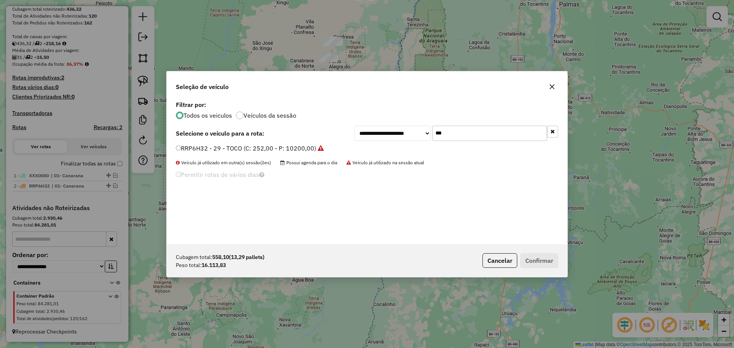
drag, startPoint x: 468, startPoint y: 133, endPoint x: 328, endPoint y: 146, distance: 139.8
click at [340, 146] on div "**********" at bounding box center [367, 171] width 401 height 145
paste input "****"
type input "*******"
click at [176, 147] on div "NPJ0G03 - TRUCK (C: 672,00 - P: 16500,00) (VD)" at bounding box center [367, 151] width 392 height 15
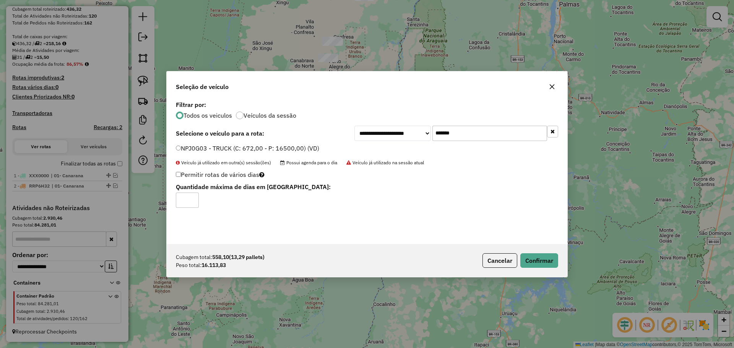
click at [192, 198] on input "*" at bounding box center [187, 200] width 23 height 15
type input "*"
click at [192, 199] on input "*" at bounding box center [187, 200] width 23 height 15
click at [534, 256] on button "Confirmar" at bounding box center [539, 261] width 38 height 15
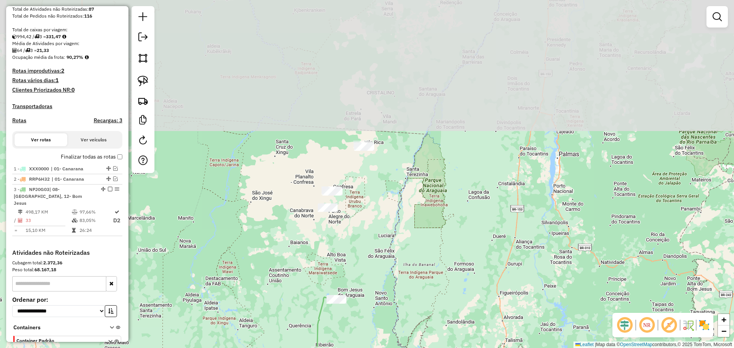
drag, startPoint x: 273, startPoint y: 57, endPoint x: 261, endPoint y: 201, distance: 144.6
click at [268, 206] on div "Janela de atendimento Grade de atendimento Capacidade Transportadoras Veículos …" at bounding box center [367, 174] width 734 height 348
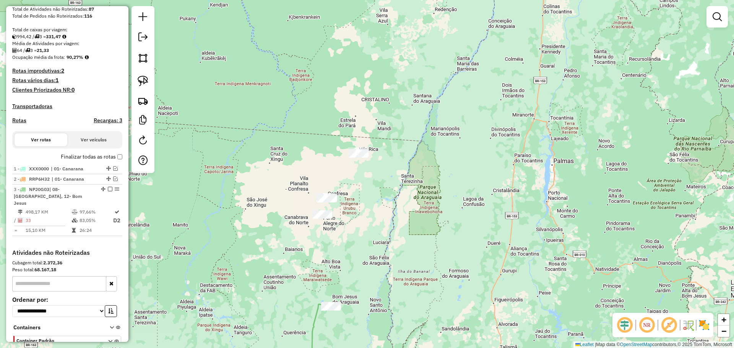
drag, startPoint x: 263, startPoint y: 144, endPoint x: 230, endPoint y: 128, distance: 36.4
click at [230, 128] on div "Janela de atendimento Grade de atendimento Capacidade Transportadoras Veículos …" at bounding box center [367, 174] width 734 height 348
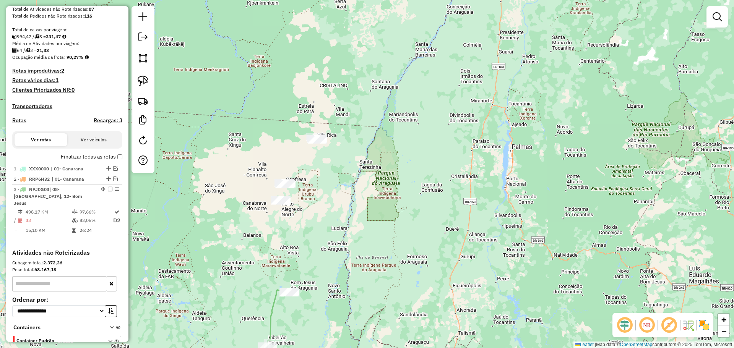
drag, startPoint x: 327, startPoint y: 102, endPoint x: 318, endPoint y: 92, distance: 13.3
click at [318, 92] on div "Janela de atendimento Grade de atendimento Capacidade Transportadoras Veículos …" at bounding box center [367, 174] width 734 height 348
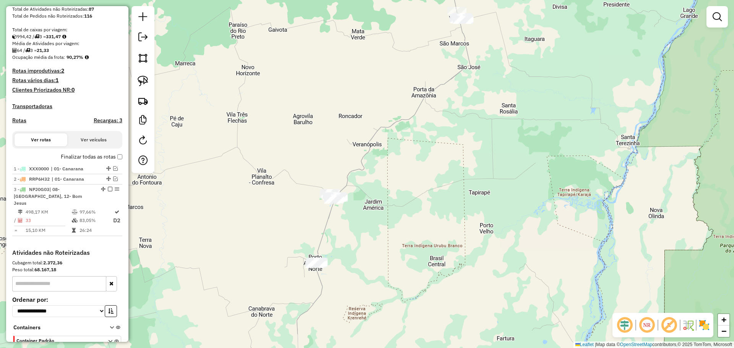
drag, startPoint x: 263, startPoint y: 151, endPoint x: 242, endPoint y: 115, distance: 41.0
click at [242, 115] on div "Janela de atendimento Grade de atendimento Capacidade Transportadoras Veículos …" at bounding box center [367, 174] width 734 height 348
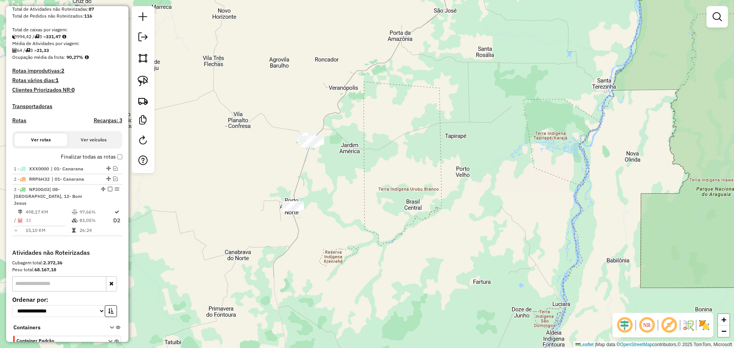
drag, startPoint x: 300, startPoint y: 201, endPoint x: 300, endPoint y: 176, distance: 24.9
click at [300, 176] on div "Janela de atendimento Grade de atendimento Capacidade Transportadoras Veículos …" at bounding box center [367, 174] width 734 height 348
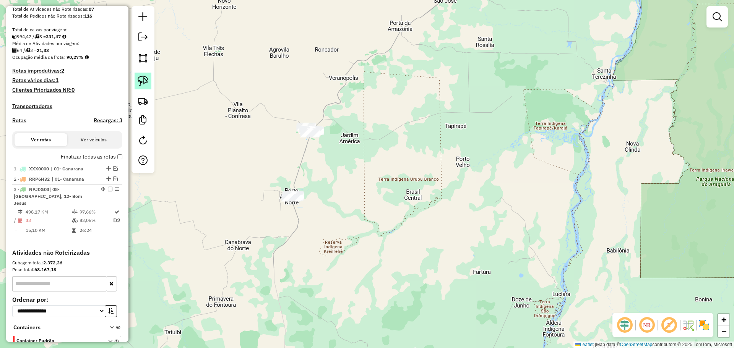
click at [144, 80] on img at bounding box center [143, 81] width 11 height 11
click at [141, 98] on img at bounding box center [143, 101] width 11 height 11
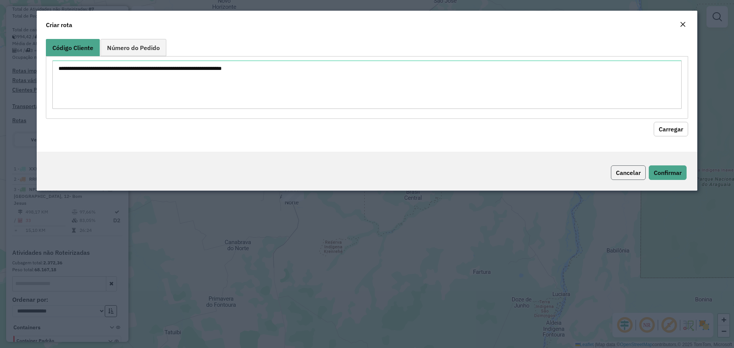
click at [627, 172] on button "Cancelar" at bounding box center [628, 173] width 35 height 15
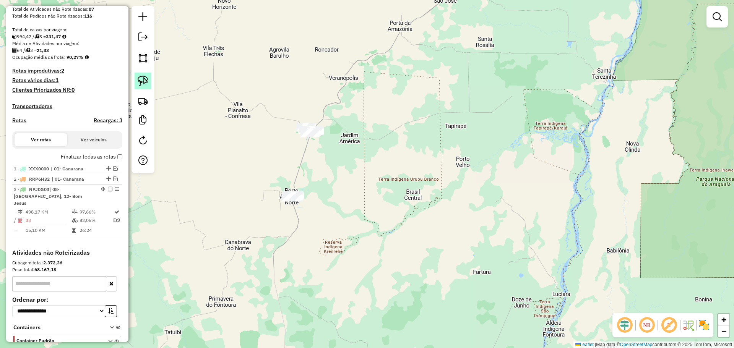
click at [139, 81] on img at bounding box center [143, 81] width 11 height 11
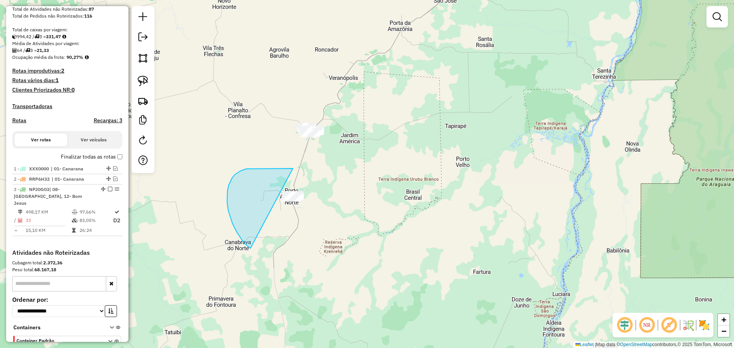
drag, startPoint x: 257, startPoint y: 169, endPoint x: 357, endPoint y: 187, distance: 101.8
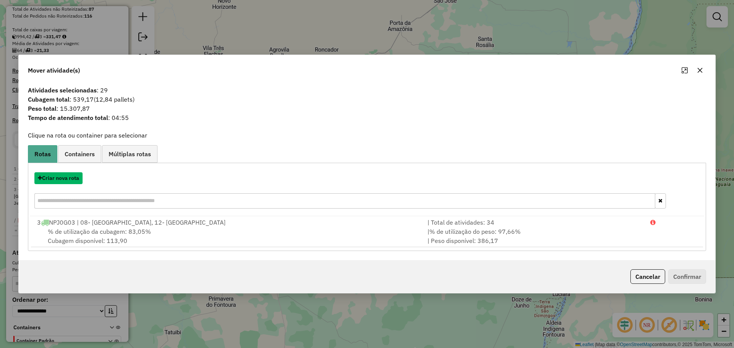
click at [70, 179] on button "Criar nova rota" at bounding box center [58, 178] width 48 height 12
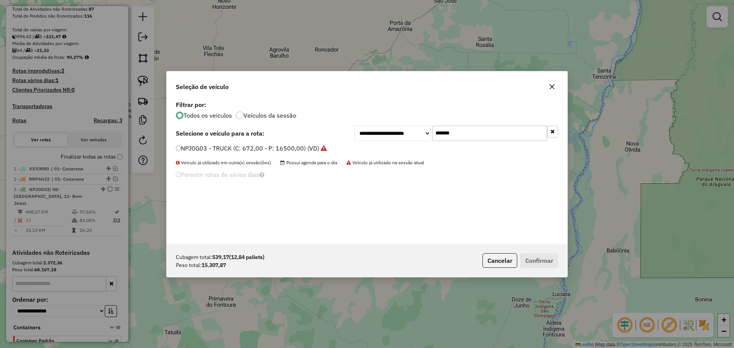
drag, startPoint x: 485, startPoint y: 137, endPoint x: 356, endPoint y: 143, distance: 129.0
click at [357, 140] on div "**********" at bounding box center [456, 133] width 204 height 15
paste input "text"
type input "*******"
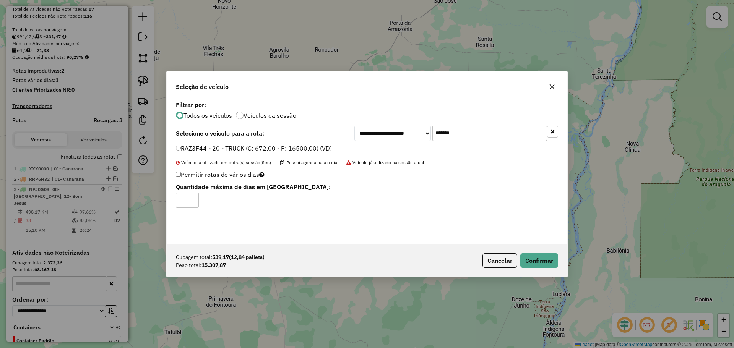
click at [195, 198] on input "*" at bounding box center [187, 200] width 23 height 15
click at [193, 198] on input "*" at bounding box center [187, 200] width 23 height 15
type input "*"
click at [193, 198] on input "*" at bounding box center [187, 200] width 23 height 15
click at [543, 257] on button "Confirmar" at bounding box center [539, 261] width 38 height 15
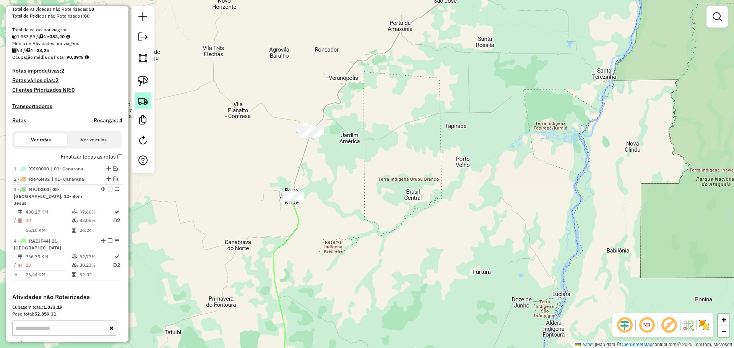
click at [141, 101] on img at bounding box center [143, 101] width 11 height 11
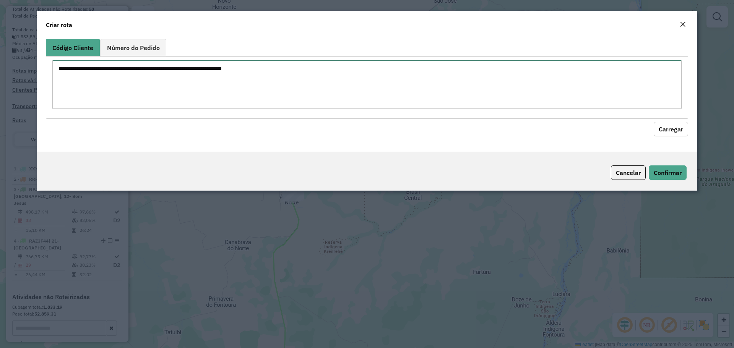
click at [288, 80] on textarea at bounding box center [366, 84] width 629 height 49
type textarea "**** **** **** ****"
click at [678, 132] on button "Carregar" at bounding box center [671, 129] width 34 height 15
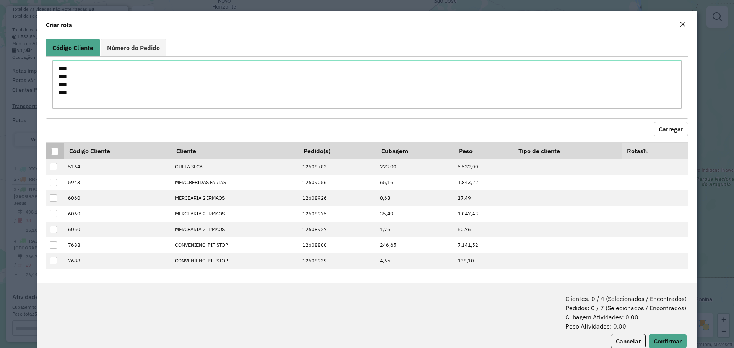
click at [53, 150] on div at bounding box center [54, 151] width 7 height 7
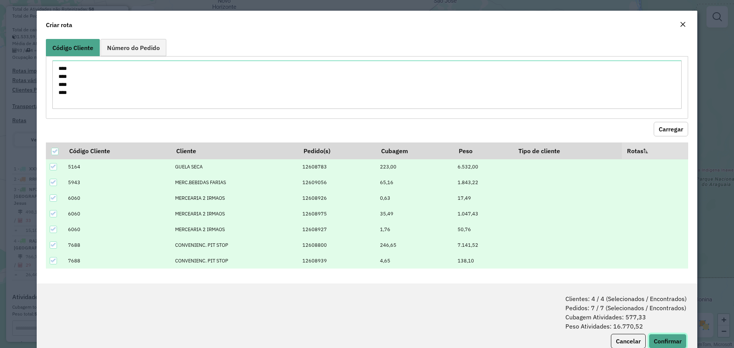
click at [668, 338] on button "Confirmar" at bounding box center [668, 341] width 38 height 15
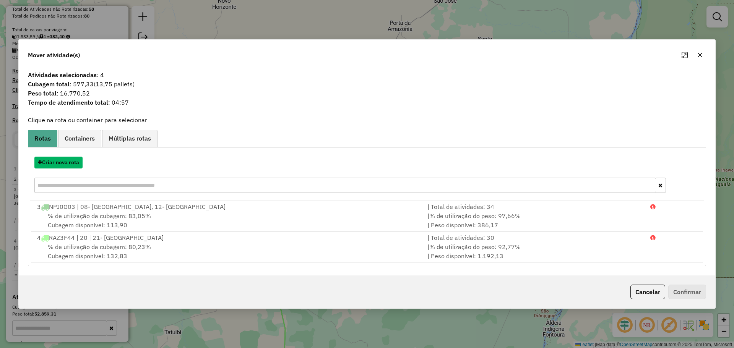
click at [68, 165] on button "Criar nova rota" at bounding box center [58, 163] width 48 height 12
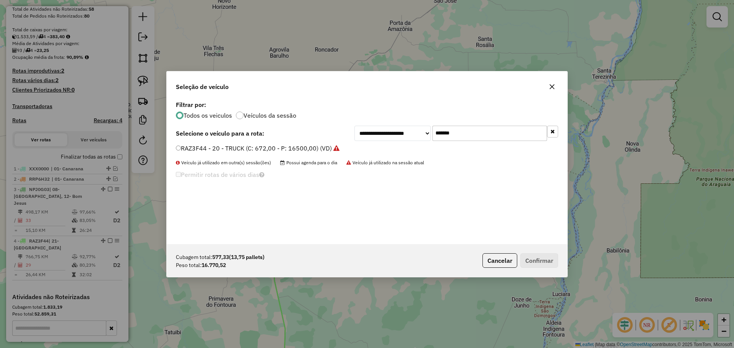
click at [553, 133] on icon "button" at bounding box center [553, 131] width 4 height 5
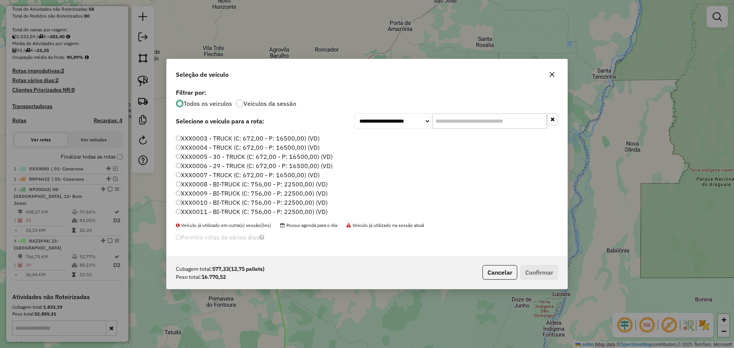
scroll to position [336, 0]
click at [294, 159] on label "XXX0003 - TRUCK (C: 672,00 - P: 16500,00) (VD)" at bounding box center [248, 157] width 144 height 9
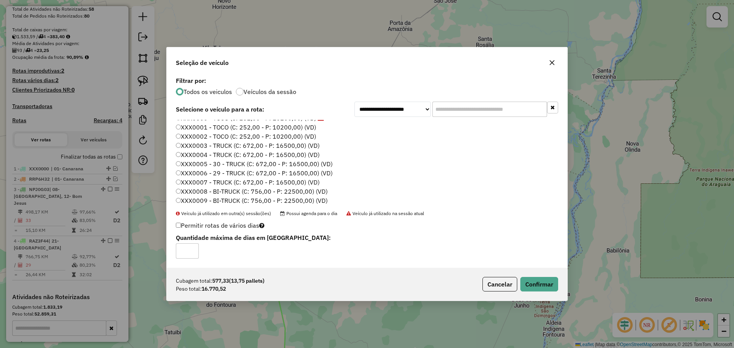
click at [195, 249] on input "*" at bounding box center [187, 251] width 23 height 15
click at [192, 249] on input "*" at bounding box center [187, 251] width 23 height 15
type input "*"
click at [192, 249] on input "*" at bounding box center [187, 251] width 23 height 15
click at [533, 280] on button "Confirmar" at bounding box center [539, 284] width 38 height 15
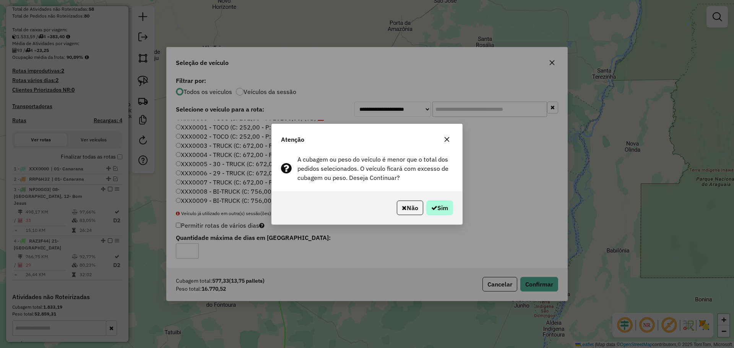
click at [437, 204] on div "Não Sim" at bounding box center [367, 208] width 190 height 33
click at [436, 207] on button "Sim" at bounding box center [439, 208] width 27 height 15
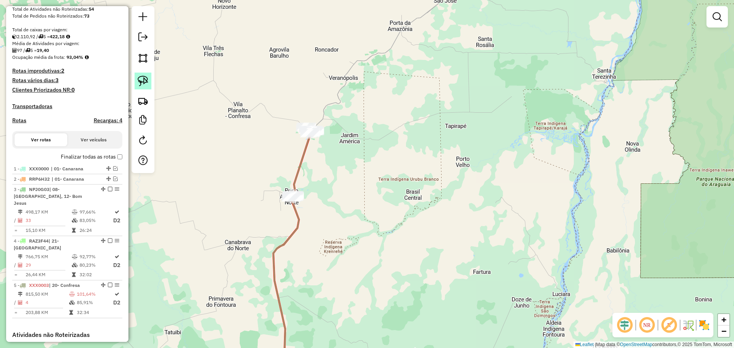
click at [139, 79] on img at bounding box center [143, 81] width 11 height 11
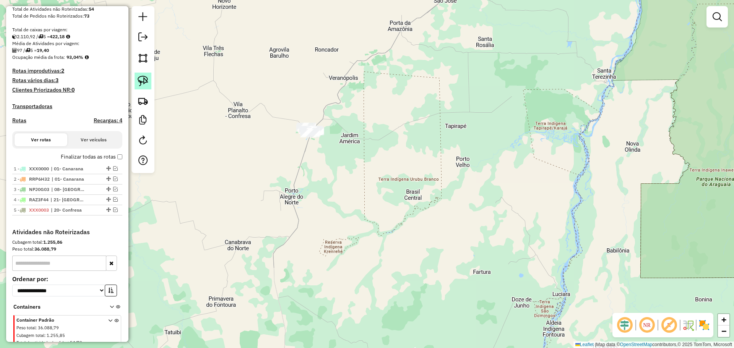
click at [147, 79] on img at bounding box center [143, 81] width 11 height 11
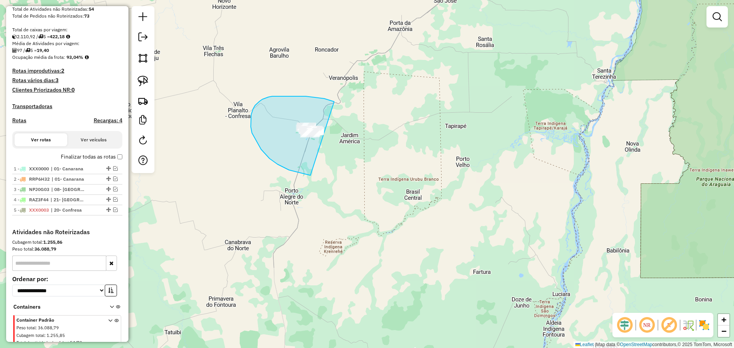
drag, startPoint x: 324, startPoint y: 99, endPoint x: 410, endPoint y: 105, distance: 86.3
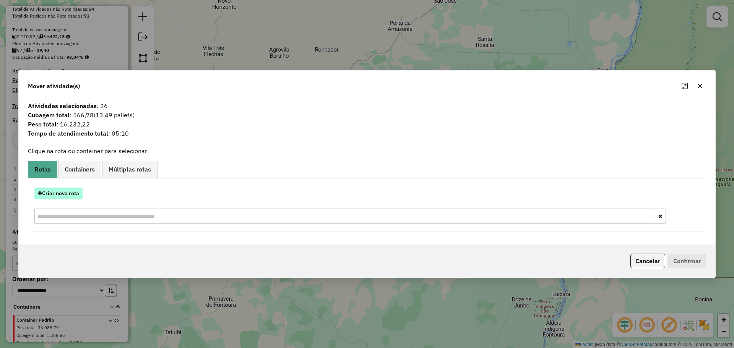
click at [67, 197] on button "Criar nova rota" at bounding box center [58, 194] width 48 height 12
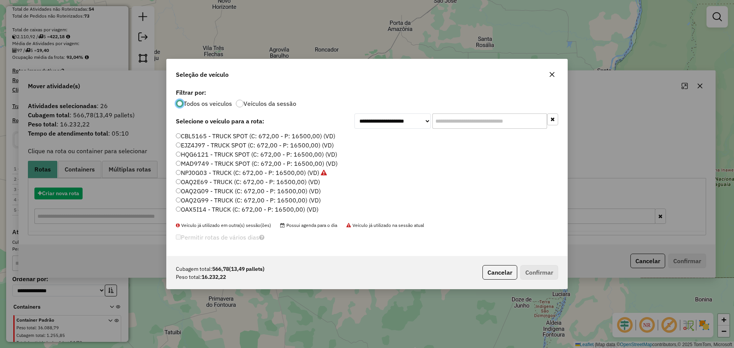
scroll to position [4, 2]
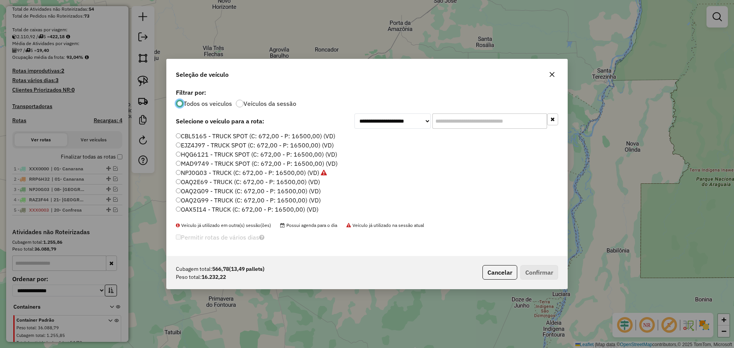
drag, startPoint x: 465, startPoint y: 120, endPoint x: 393, endPoint y: 125, distance: 71.7
click at [395, 124] on div "**********" at bounding box center [456, 121] width 204 height 15
paste input "*******"
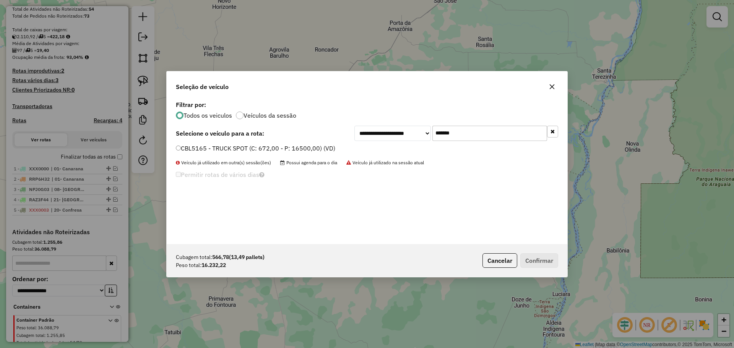
type input "*******"
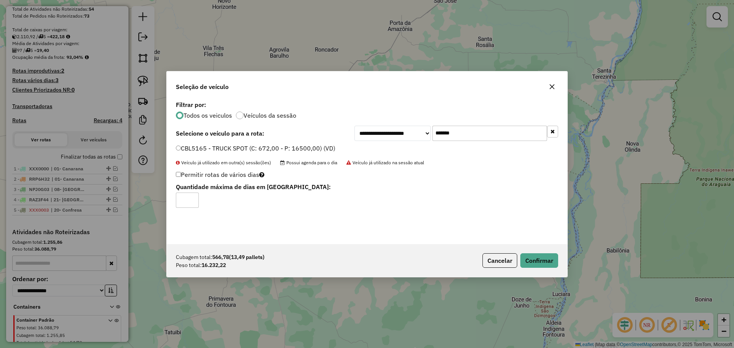
click at [192, 199] on input "*" at bounding box center [187, 200] width 23 height 15
type input "*"
click at [192, 199] on input "*" at bounding box center [187, 200] width 23 height 15
click at [550, 263] on button "Confirmar" at bounding box center [539, 261] width 38 height 15
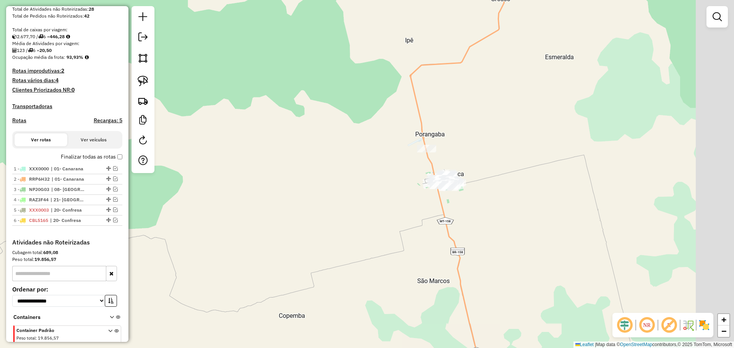
drag, startPoint x: 601, startPoint y: 164, endPoint x: 358, endPoint y: 158, distance: 243.3
click at [402, 166] on div "Janela de atendimento Grade de atendimento Capacidade Transportadoras Veículos …" at bounding box center [367, 174] width 734 height 348
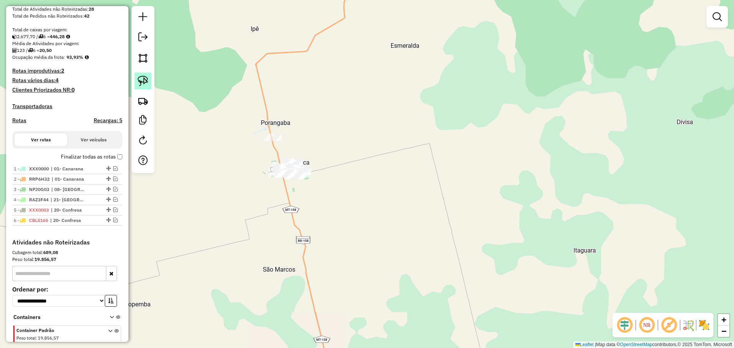
click at [142, 81] on img at bounding box center [143, 81] width 11 height 11
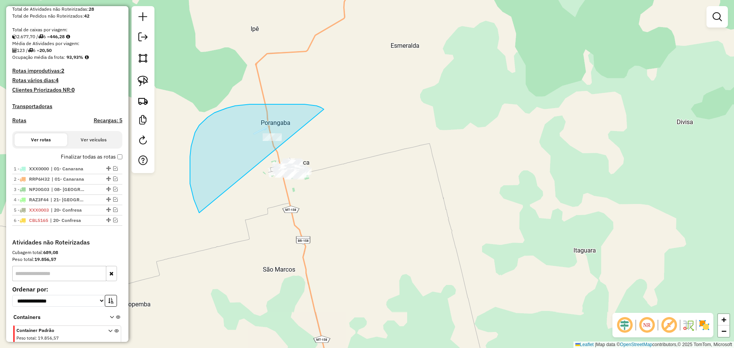
drag, startPoint x: 215, startPoint y: 113, endPoint x: 456, endPoint y: 211, distance: 260.4
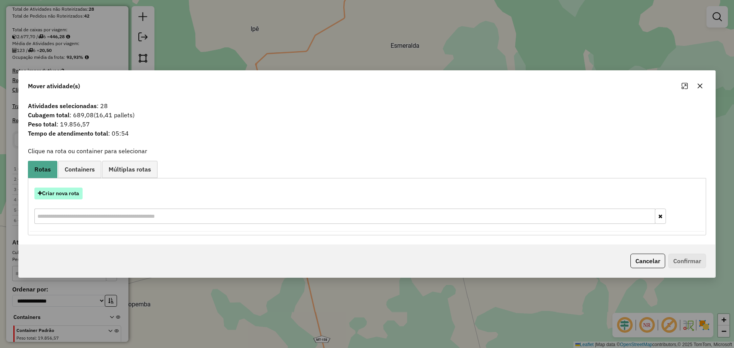
click at [79, 193] on button "Criar nova rota" at bounding box center [58, 194] width 48 height 12
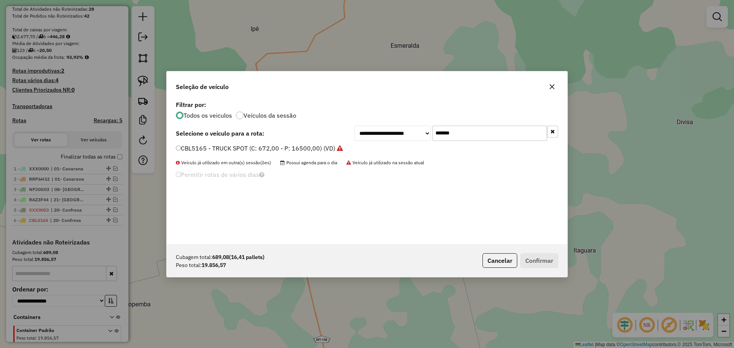
drag, startPoint x: 468, startPoint y: 138, endPoint x: 359, endPoint y: 137, distance: 109.4
click at [413, 134] on div "**********" at bounding box center [456, 133] width 204 height 15
paste input "text"
type input "*******"
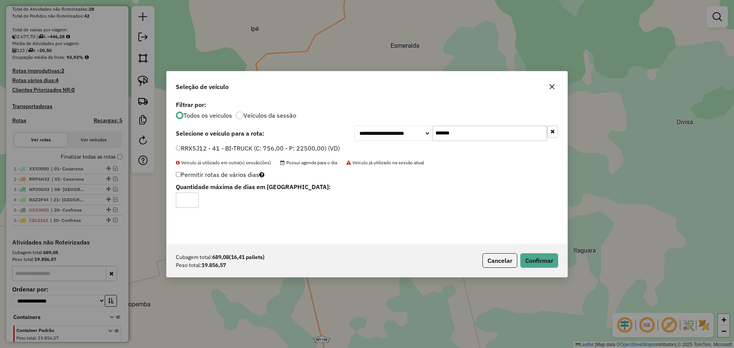
click at [179, 173] on label "Permitir rotas de vários dias" at bounding box center [220, 174] width 89 height 15
click at [192, 198] on input "*" at bounding box center [187, 200] width 23 height 15
type input "*"
click at [193, 198] on input "*" at bounding box center [187, 200] width 23 height 15
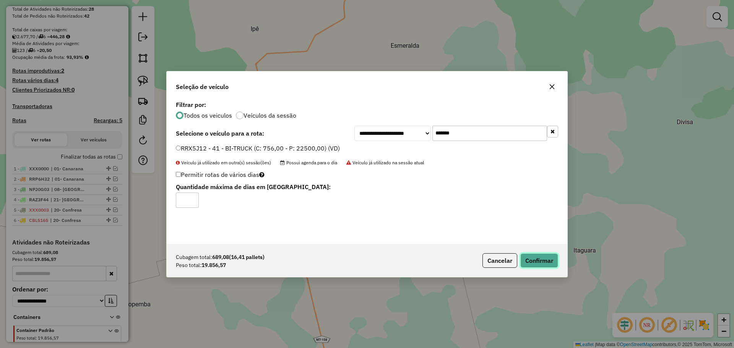
click at [535, 260] on button "Confirmar" at bounding box center [539, 261] width 38 height 15
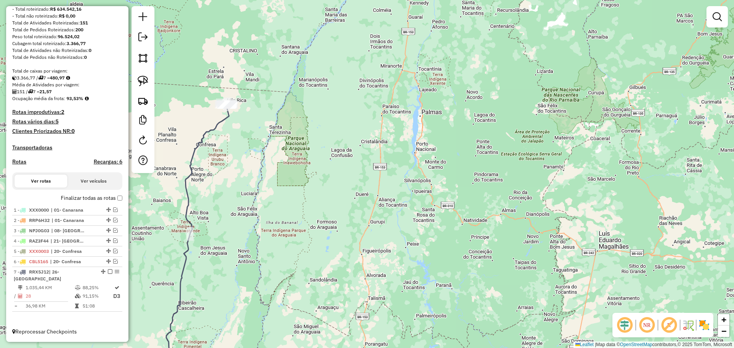
scroll to position [72, 0]
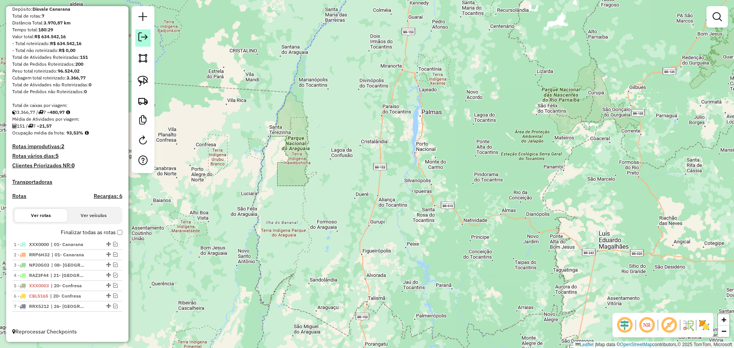
click at [144, 36] on em at bounding box center [142, 37] width 9 height 9
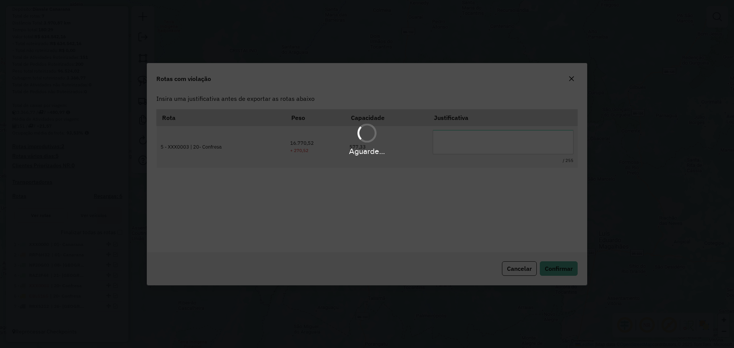
scroll to position [0, 0]
click at [486, 142] on body "Aguarde... Pop-up bloqueado! Seu navegador bloqueou automáticamente a abertura …" at bounding box center [367, 174] width 734 height 348
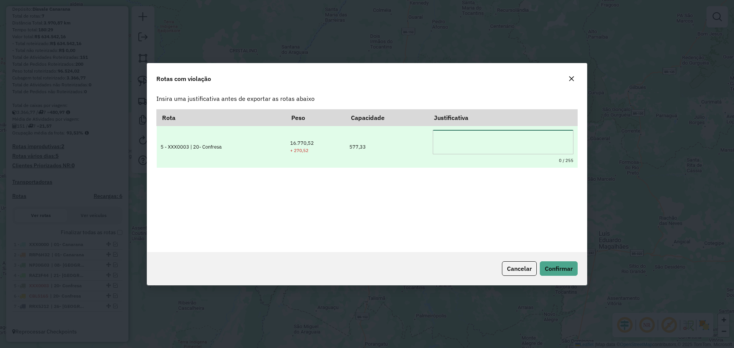
click at [487, 145] on textarea at bounding box center [503, 142] width 141 height 24
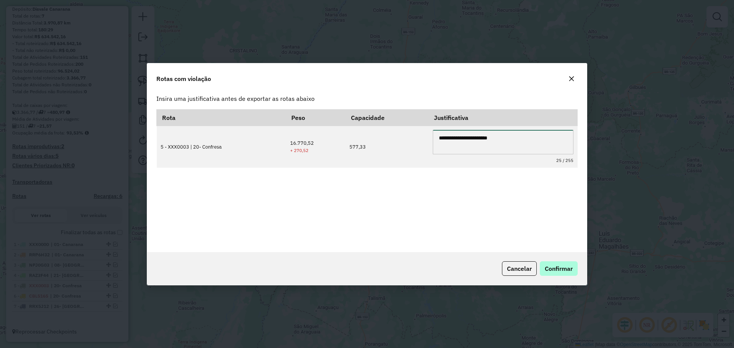
type textarea "**********"
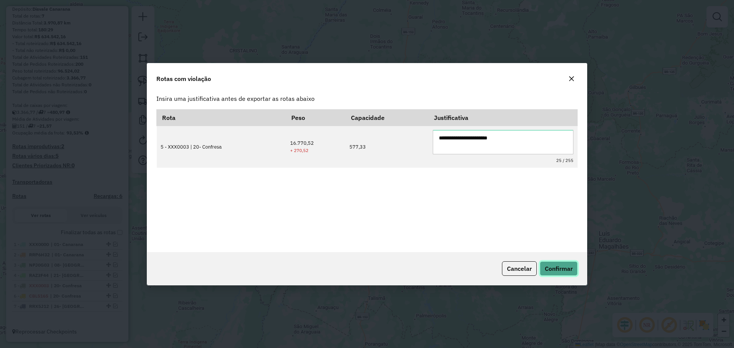
drag, startPoint x: 559, startPoint y: 268, endPoint x: 545, endPoint y: 260, distance: 15.9
click at [558, 268] on span "Confirmar" at bounding box center [559, 269] width 28 height 8
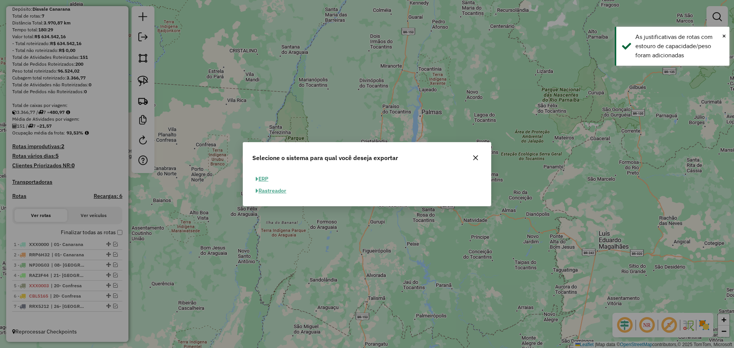
click at [260, 176] on button "ERP" at bounding box center [262, 179] width 20 height 12
select select "**"
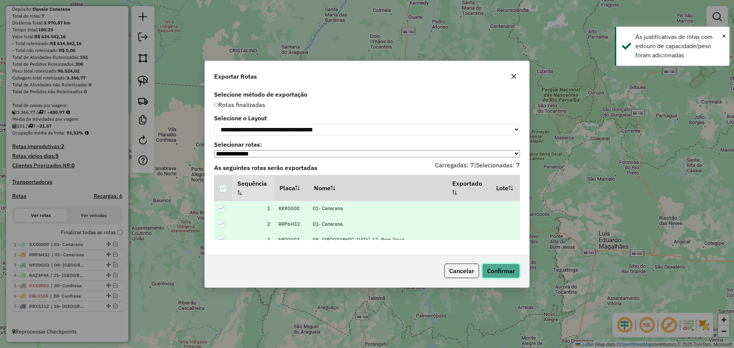
click at [499, 271] on button "Confirmar" at bounding box center [501, 271] width 38 height 15
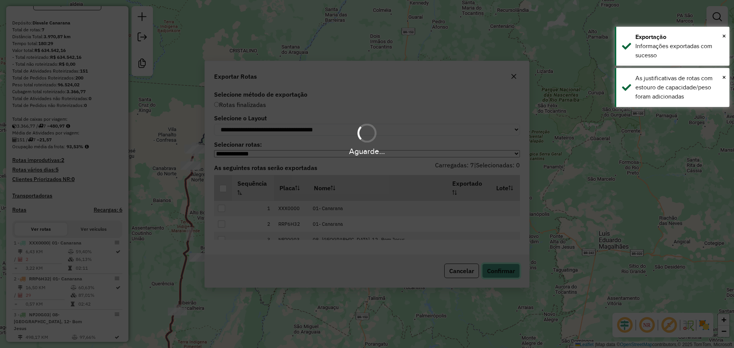
scroll to position [93, 0]
